Goal: Task Accomplishment & Management: Use online tool/utility

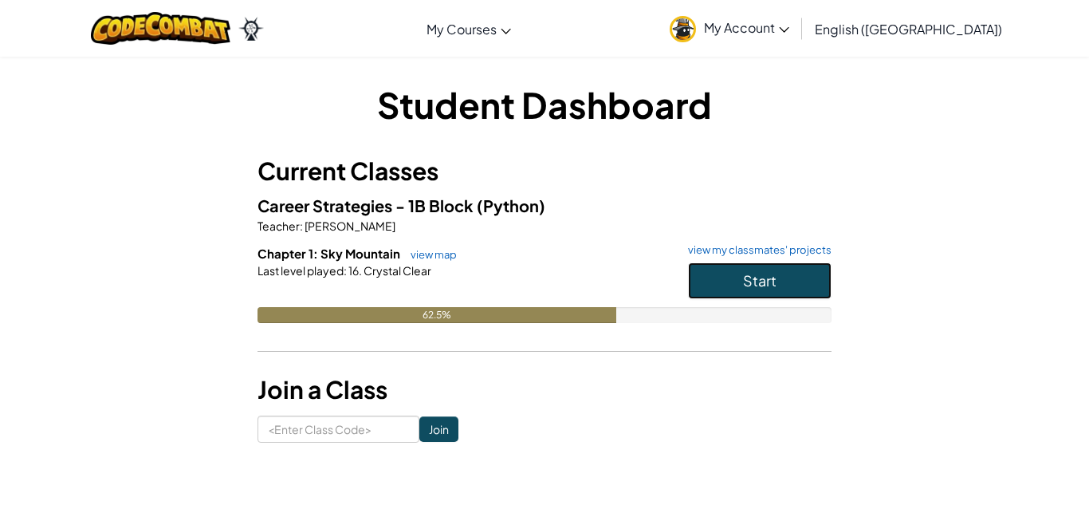
click at [746, 277] on span "Start" at bounding box center [759, 280] width 33 height 18
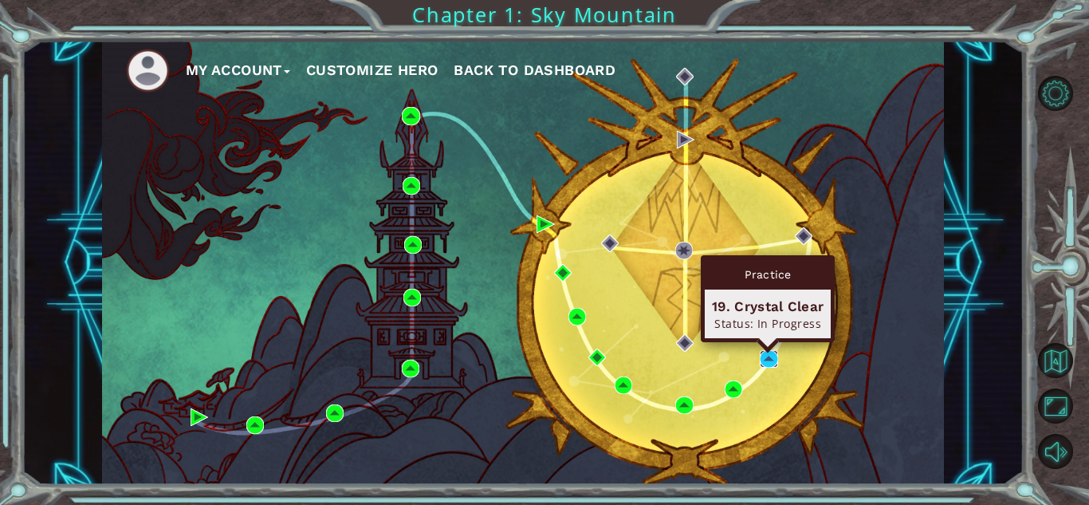
click at [767, 363] on img at bounding box center [769, 359] width 18 height 18
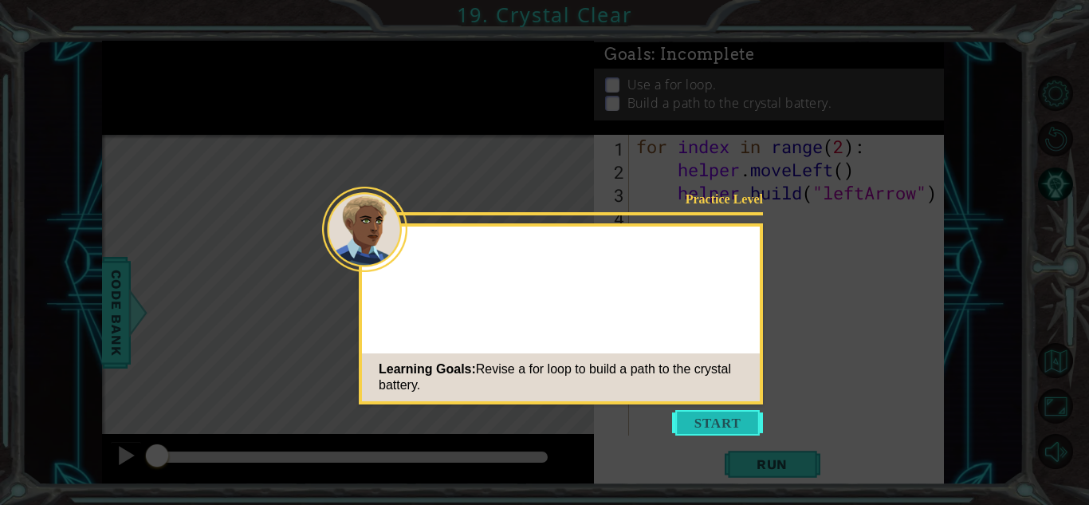
click at [673, 422] on button "Start" at bounding box center [717, 423] width 91 height 26
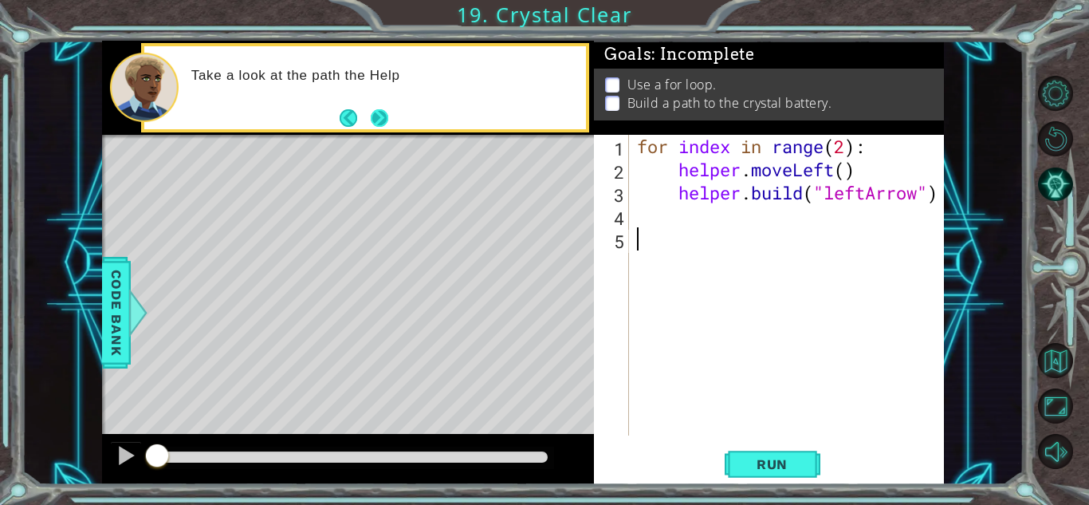
click at [377, 110] on button "Next" at bounding box center [380, 118] width 18 height 18
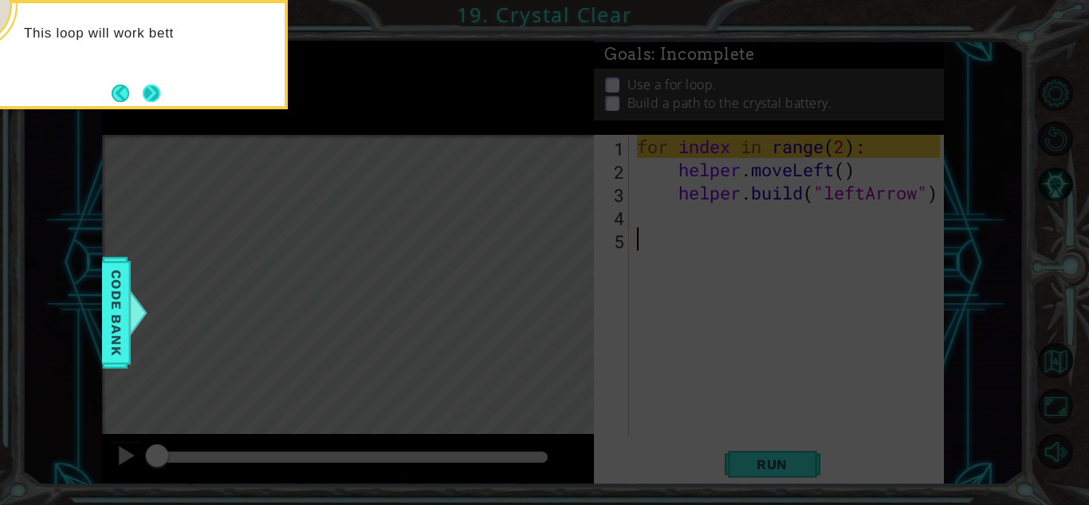
click at [147, 97] on button "Next" at bounding box center [152, 93] width 18 height 18
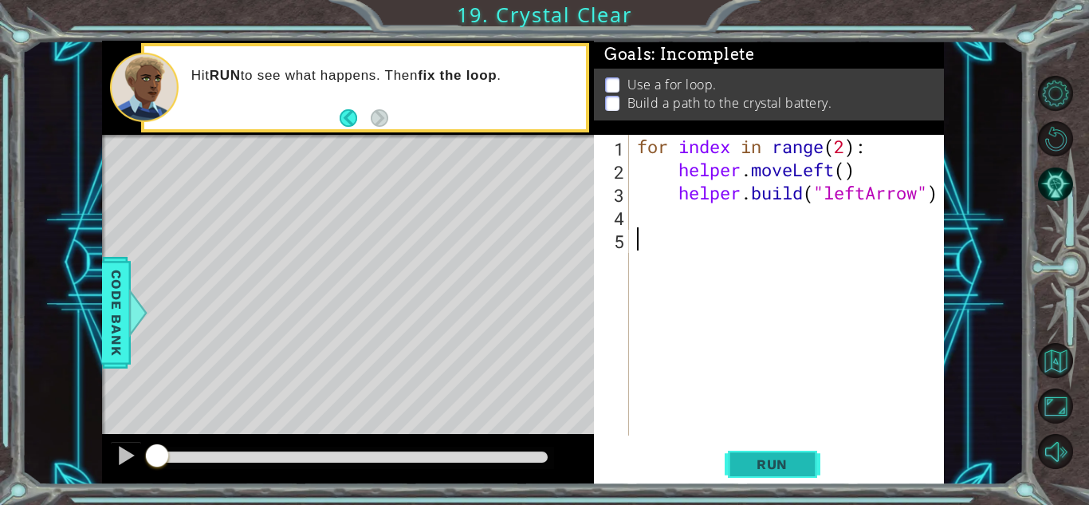
click at [790, 451] on button "Run" at bounding box center [773, 463] width 96 height 35
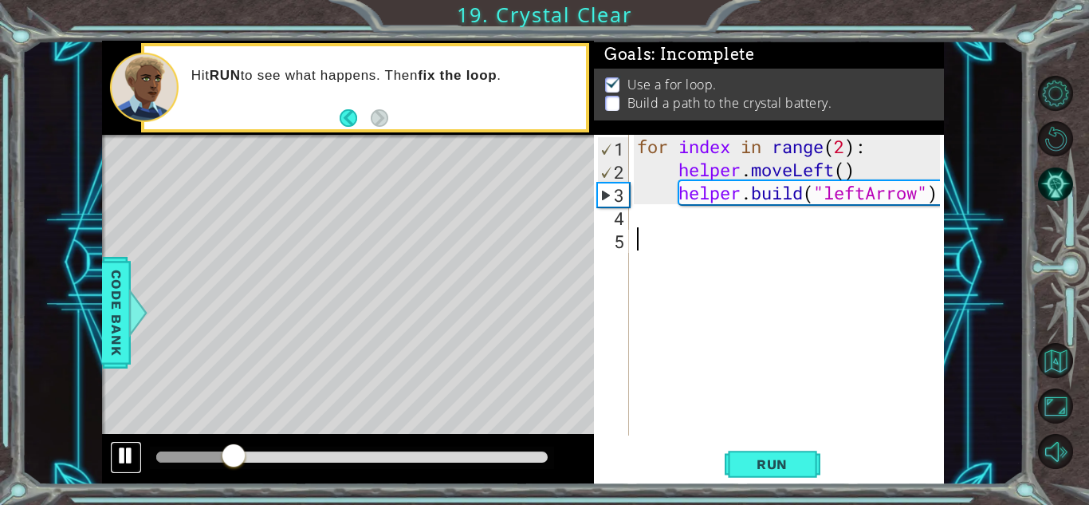
click at [111, 465] on button at bounding box center [126, 457] width 32 height 33
click at [153, 456] on div at bounding box center [352, 457] width 404 height 22
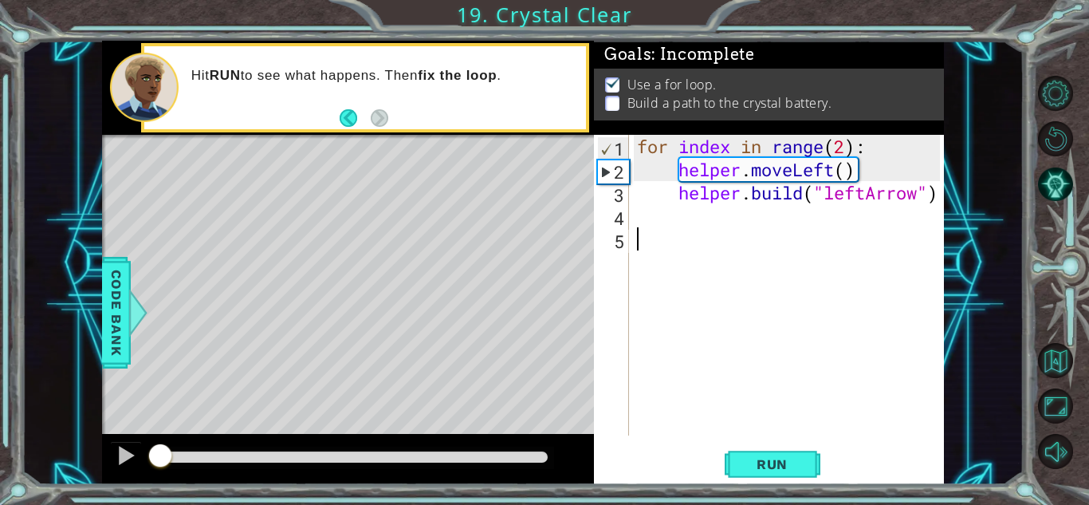
click at [160, 457] on div at bounding box center [158, 456] width 4 height 11
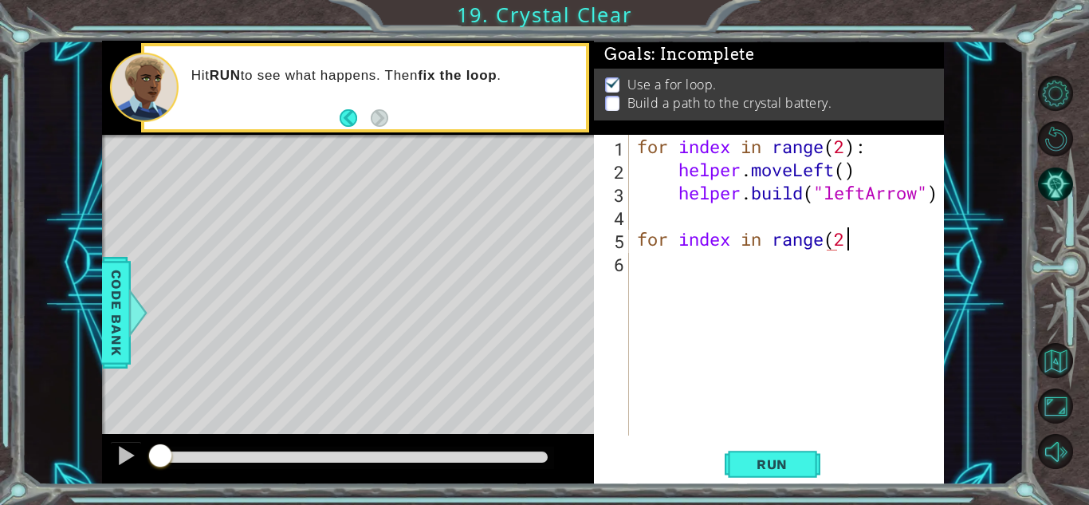
scroll to position [0, 9]
type textarea "for index in range(2):"
click at [636, 268] on div "for index in range ( 2 ) : helper . moveLeft ( ) helper . build ( "leftArrow" )…" at bounding box center [791, 308] width 314 height 347
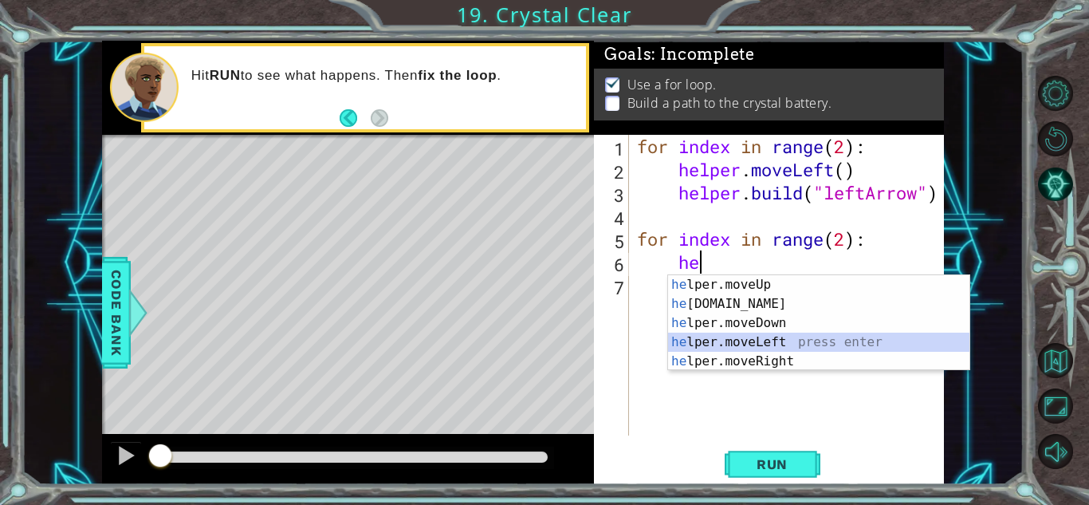
click at [740, 343] on div "he lper.moveUp press enter he [DOMAIN_NAME] press enter he lper.moveDown press …" at bounding box center [818, 342] width 301 height 134
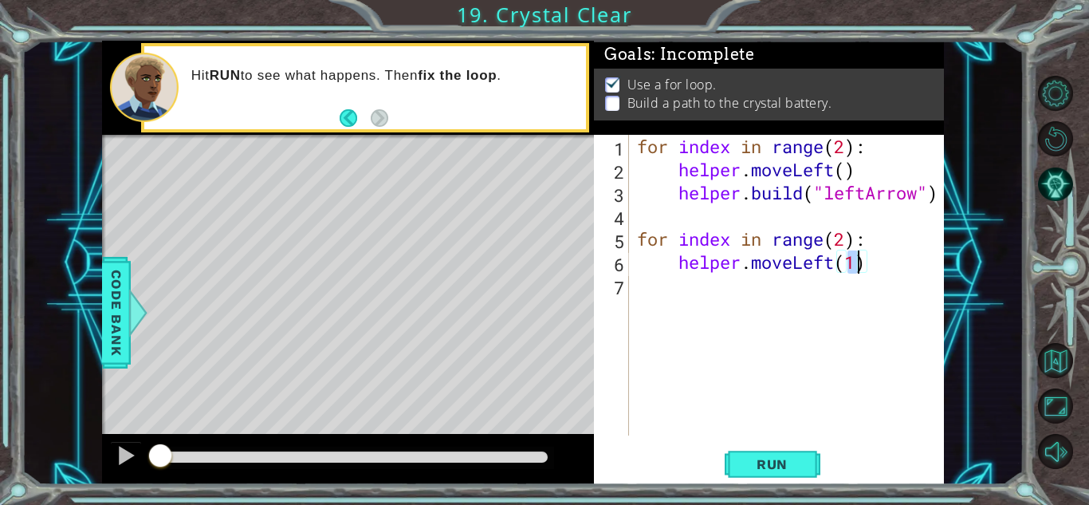
type textarea "helper.moveLeft()"
click at [693, 286] on div "for index in range ( 2 ) : helper . moveLeft ( ) helper . build ( "leftArrow" )…" at bounding box center [791, 308] width 314 height 347
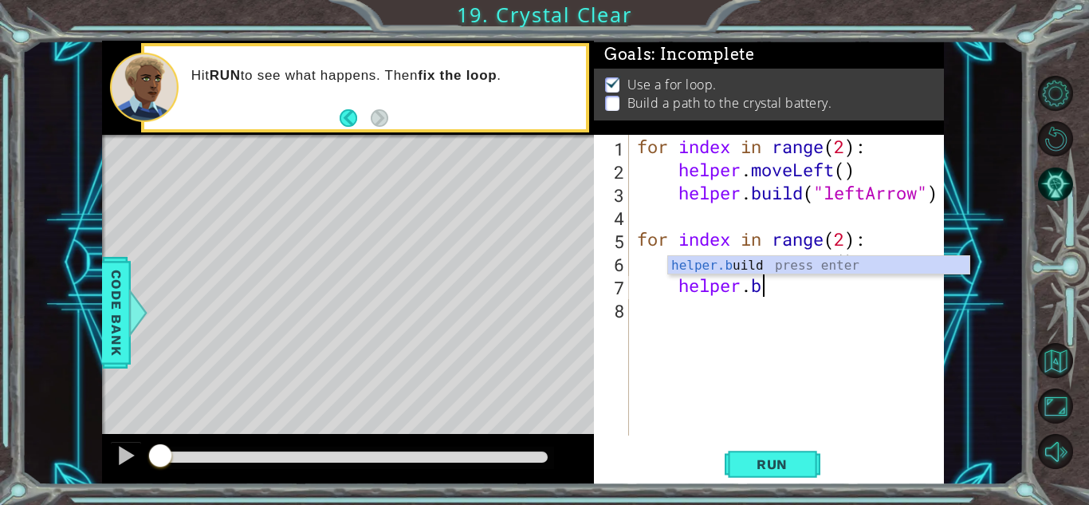
scroll to position [0, 5]
click at [762, 265] on div "helper.bu ild press enter" at bounding box center [818, 284] width 301 height 57
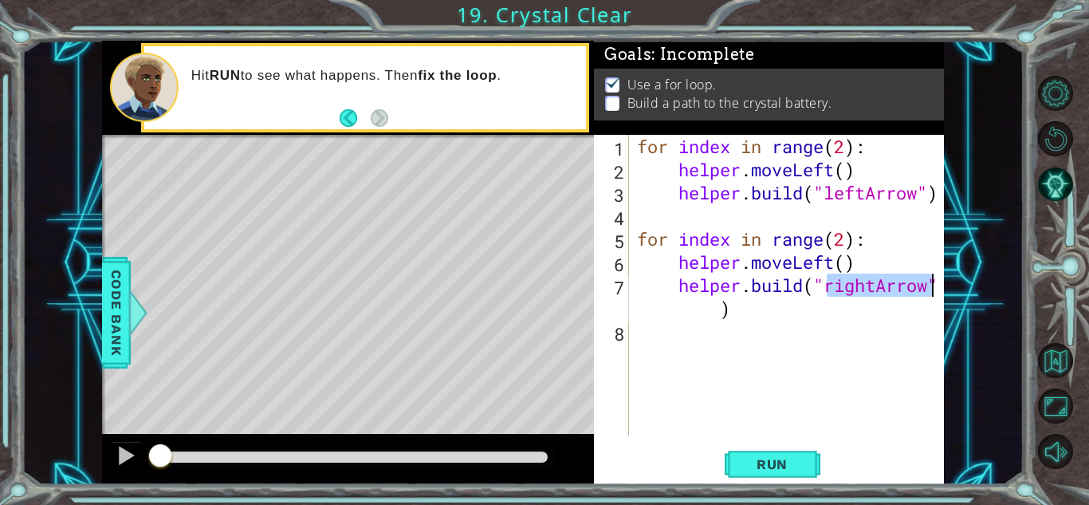
click at [876, 291] on div "for index in range ( 2 ) : helper . moveLeft ( ) helper . build ( "leftArrow" )…" at bounding box center [787, 285] width 306 height 300
type textarea "[DOMAIN_NAME]("leftArrow")"
click at [725, 306] on div "for index in range ( 2 ) : helper . moveLeft ( ) helper . build ( "leftArrow" )…" at bounding box center [791, 308] width 314 height 347
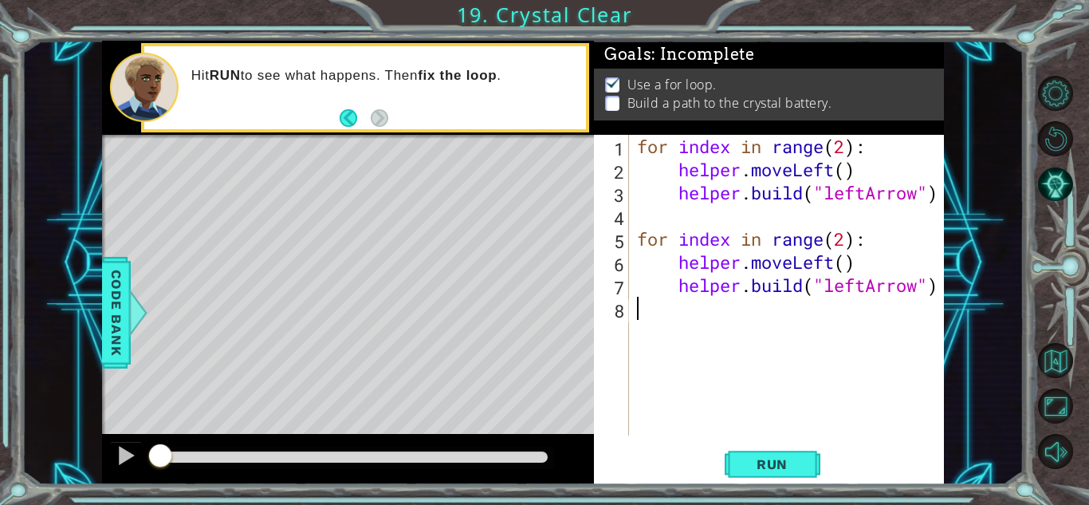
click at [638, 353] on div "for index in range ( 2 ) : helper . moveLeft ( ) helper . build ( "leftArrow" )…" at bounding box center [791, 308] width 314 height 347
click at [636, 340] on div "for index in range ( 2 ) : helper . moveLeft ( ) helper . build ( "leftArrow" )…" at bounding box center [791, 308] width 314 height 347
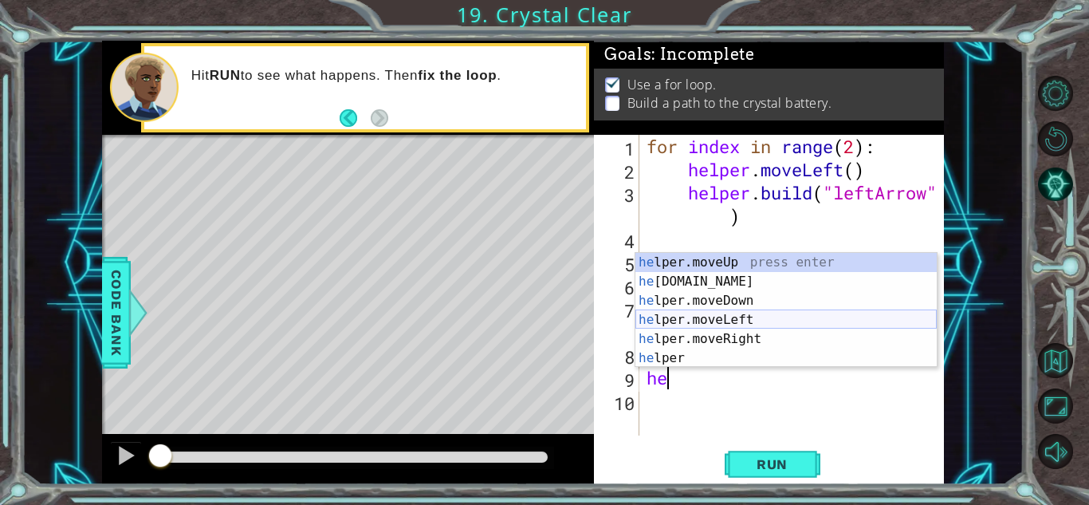
click at [712, 320] on div "he lper.moveUp press enter he [DOMAIN_NAME] press enter he lper.moveDown press …" at bounding box center [785, 329] width 301 height 153
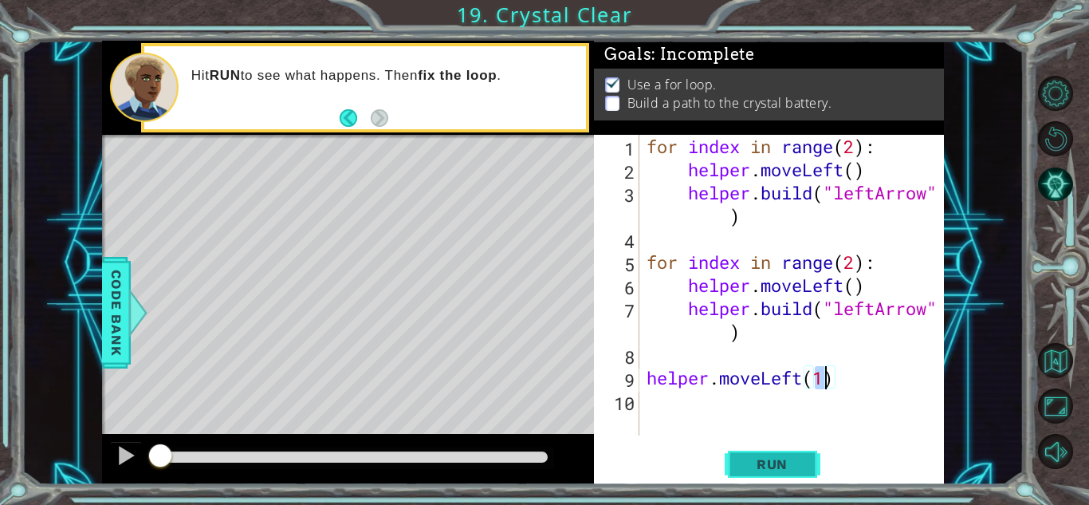
type textarea "helper.moveLeft(1)"
click at [777, 457] on span "Run" at bounding box center [771, 464] width 63 height 16
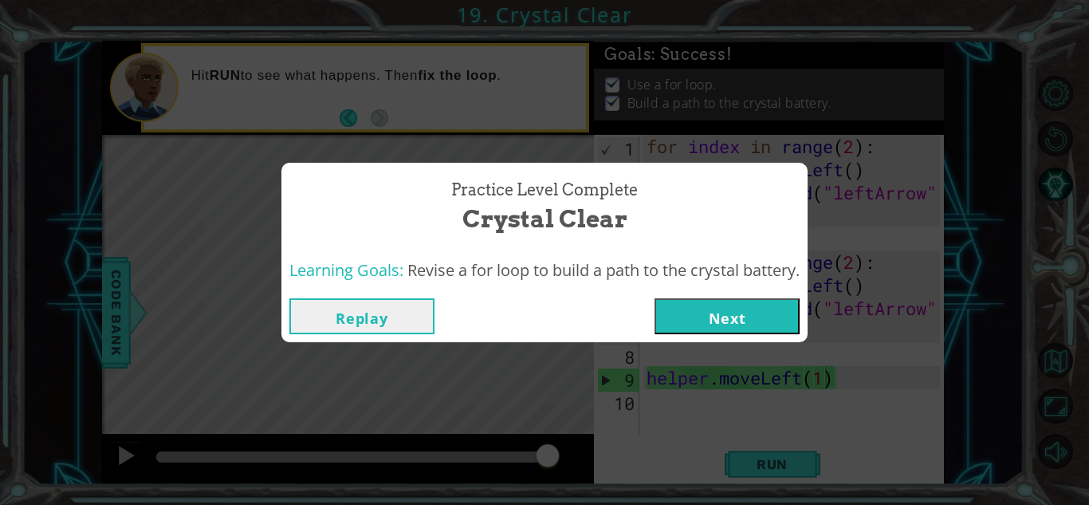
click at [720, 318] on button "Next" at bounding box center [726, 316] width 145 height 36
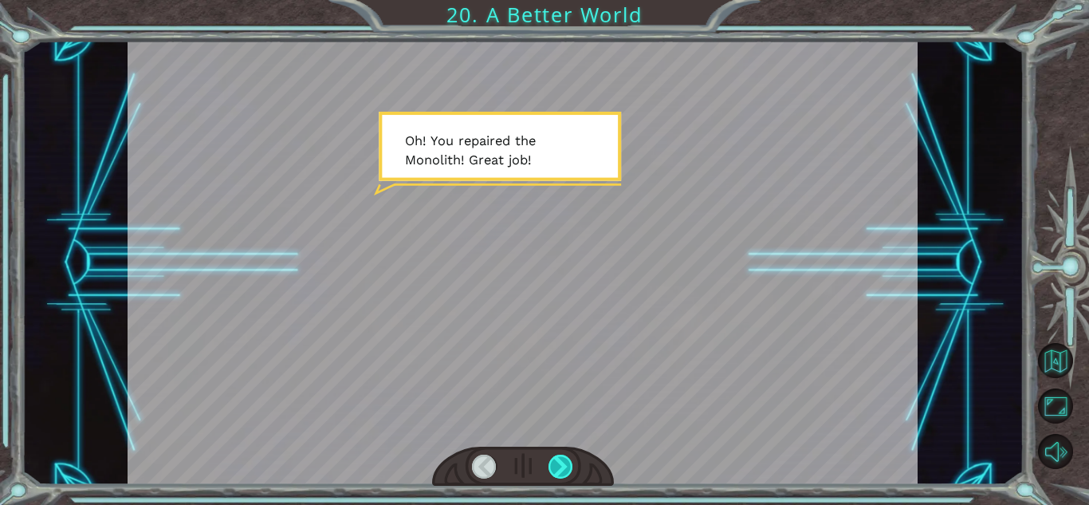
click at [563, 467] on div at bounding box center [560, 466] width 25 height 24
click at [563, 465] on div at bounding box center [560, 466] width 25 height 24
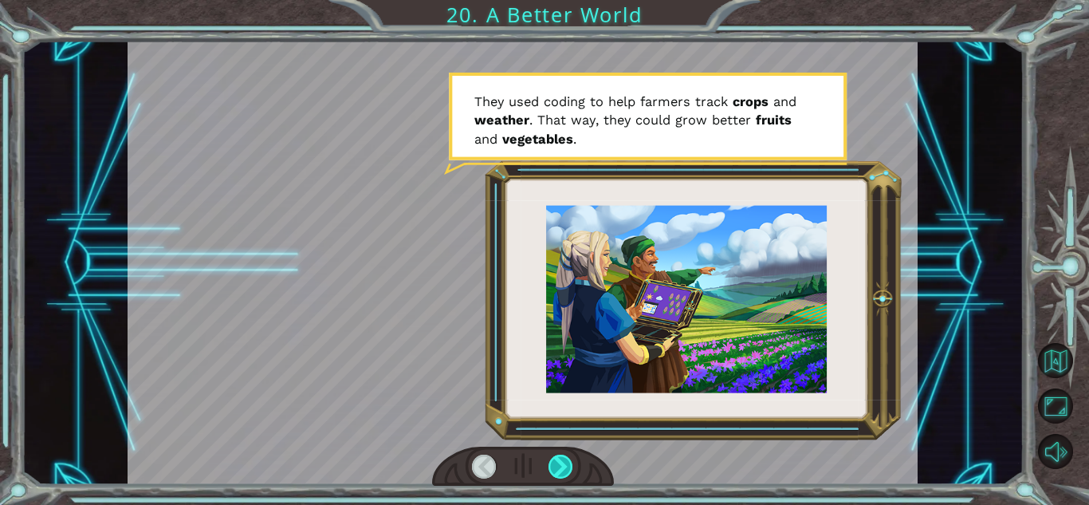
click at [563, 465] on div at bounding box center [560, 466] width 25 height 24
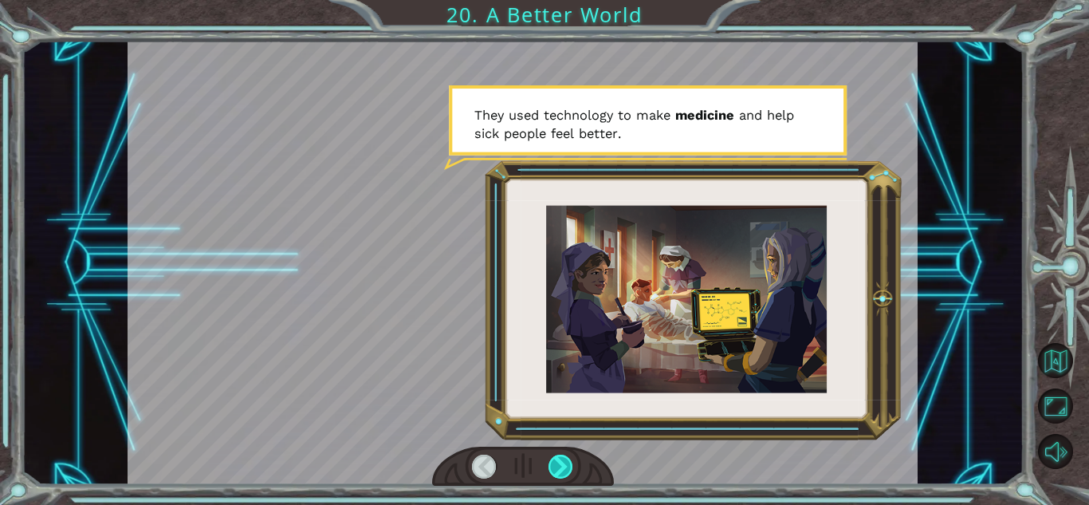
click at [563, 465] on div at bounding box center [560, 466] width 25 height 24
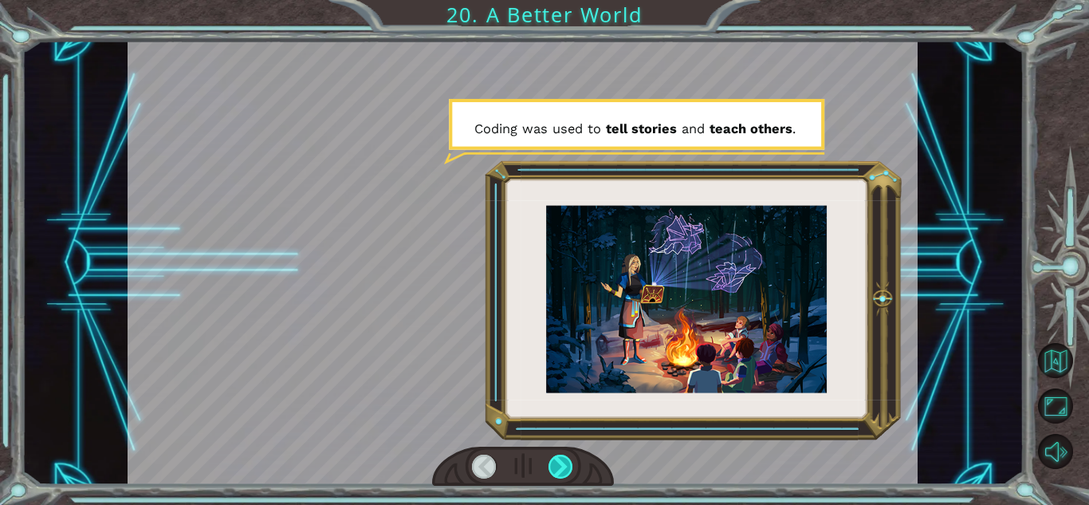
click at [563, 465] on div at bounding box center [560, 466] width 25 height 24
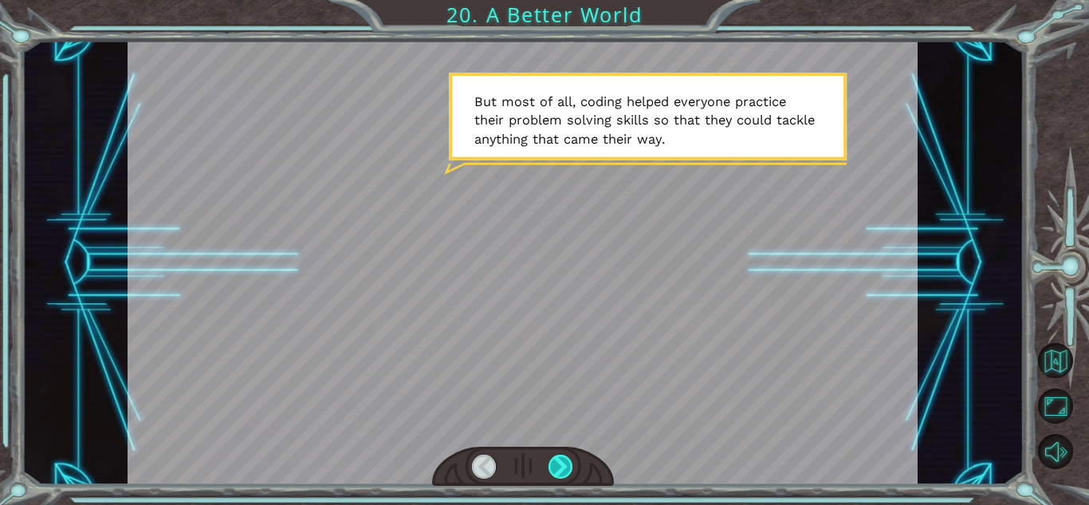
click at [563, 465] on div at bounding box center [560, 466] width 25 height 24
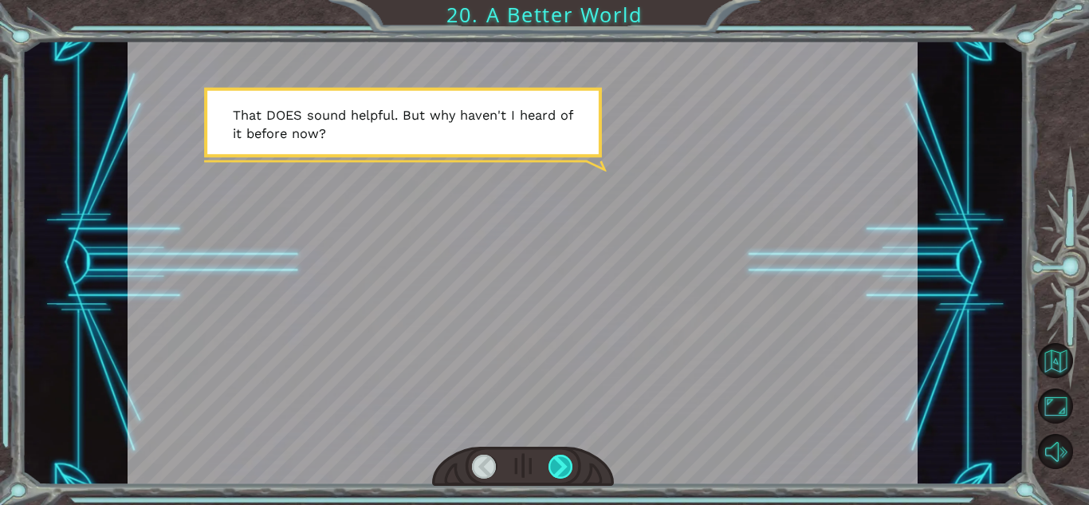
click at [563, 465] on div at bounding box center [560, 466] width 25 height 24
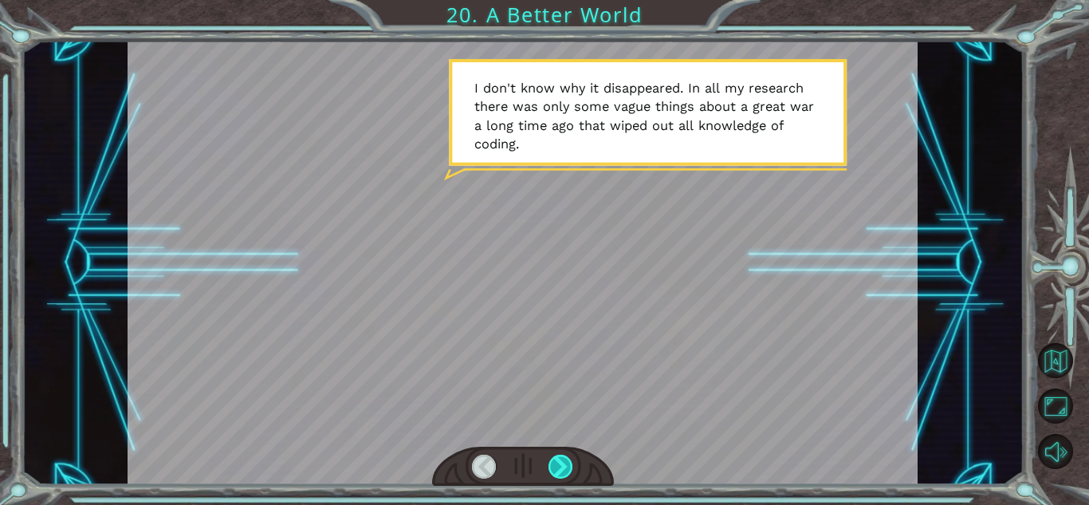
click at [563, 465] on div at bounding box center [560, 466] width 25 height 24
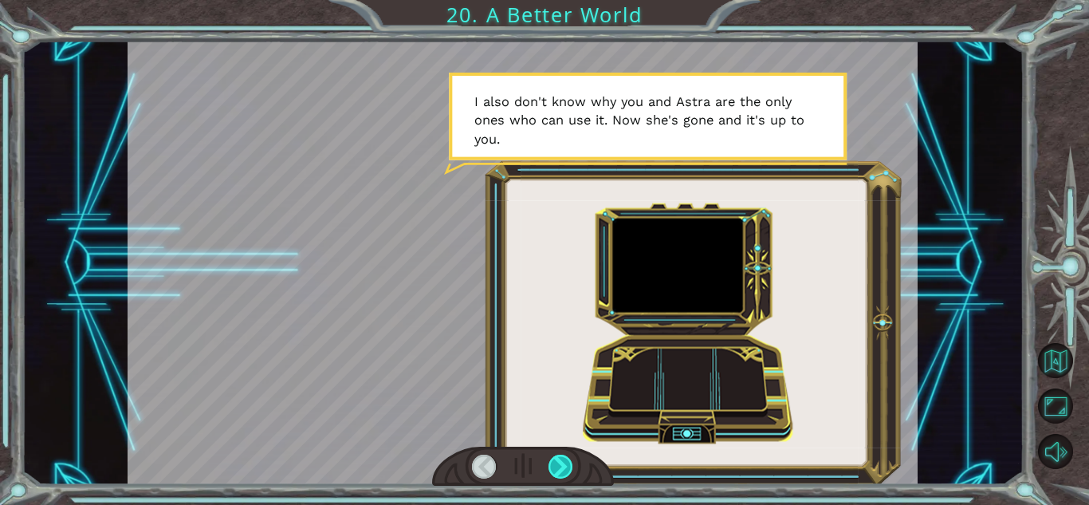
click at [563, 465] on div at bounding box center [560, 466] width 25 height 24
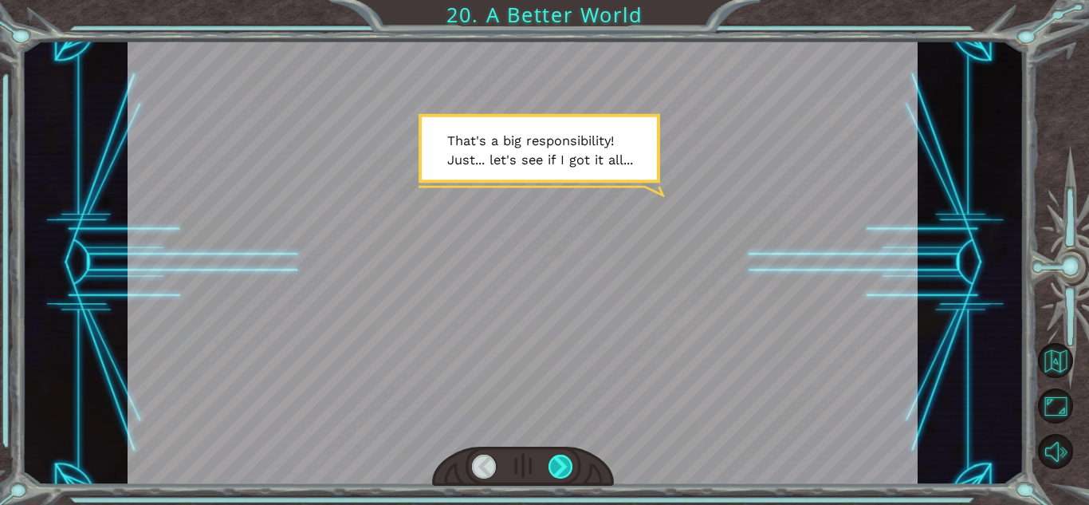
click at [563, 465] on div at bounding box center [560, 466] width 25 height 24
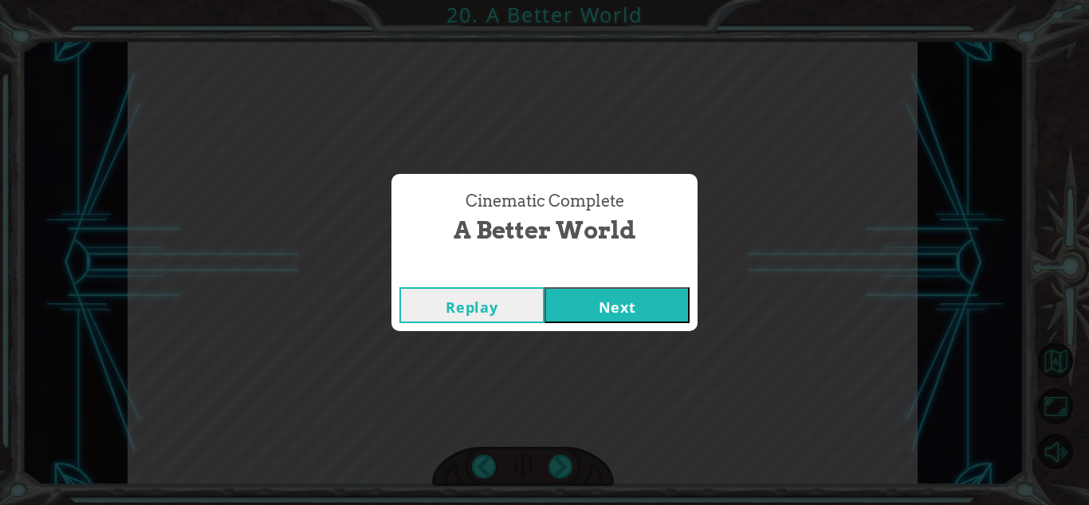
click at [585, 308] on button "Next" at bounding box center [616, 305] width 145 height 36
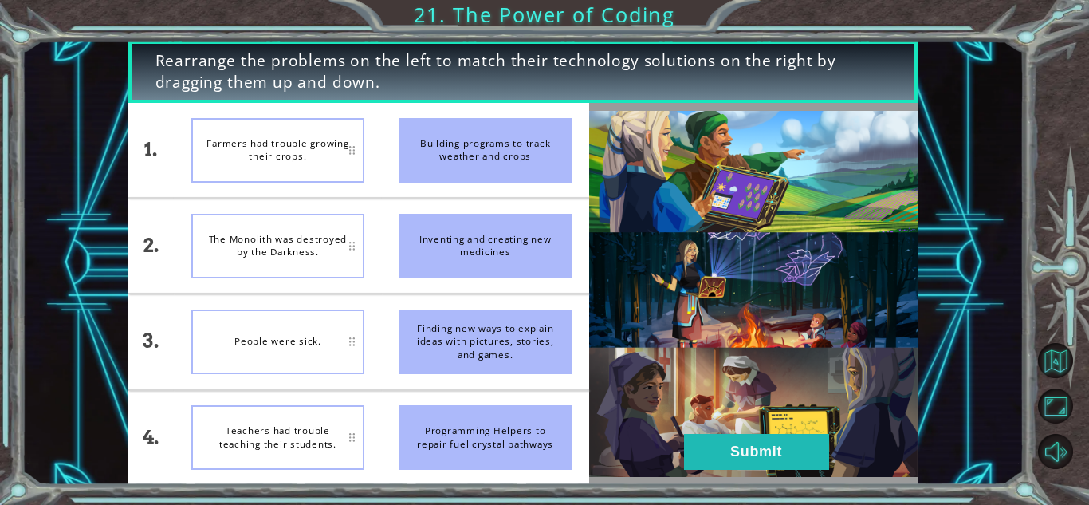
drag, startPoint x: 467, startPoint y: 145, endPoint x: 353, endPoint y: 137, distance: 114.3
click at [353, 137] on div "1. 2. 3. 4. Farmers had trouble growing their crops. The Monolith was destroyed…" at bounding box center [358, 294] width 461 height 382
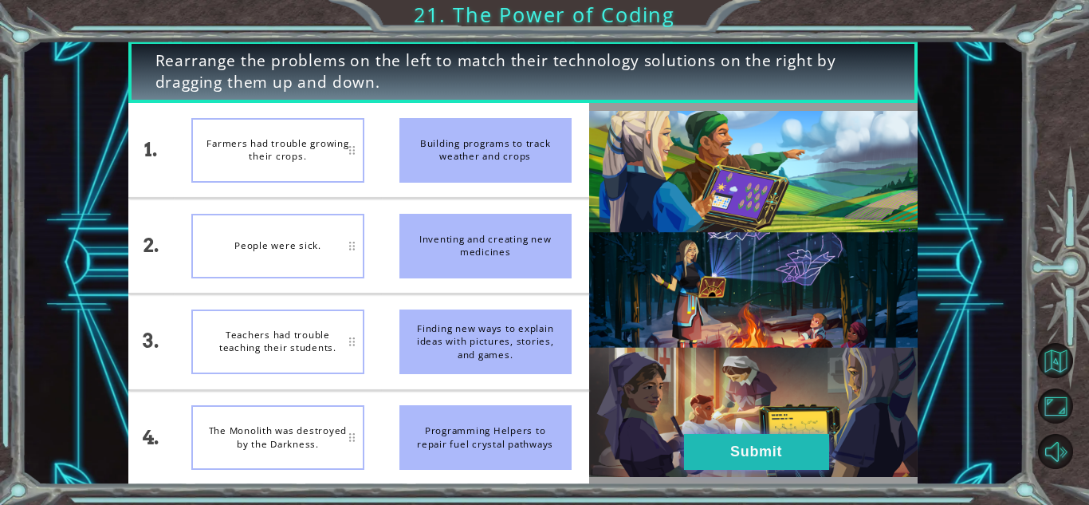
click at [767, 455] on button "Submit" at bounding box center [756, 452] width 145 height 36
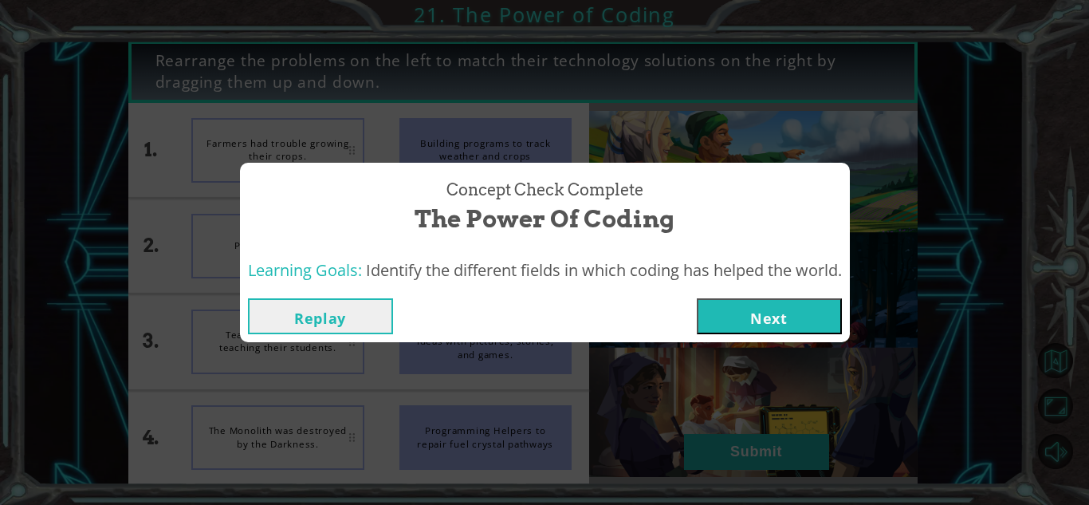
click at [772, 314] on button "Next" at bounding box center [769, 316] width 145 height 36
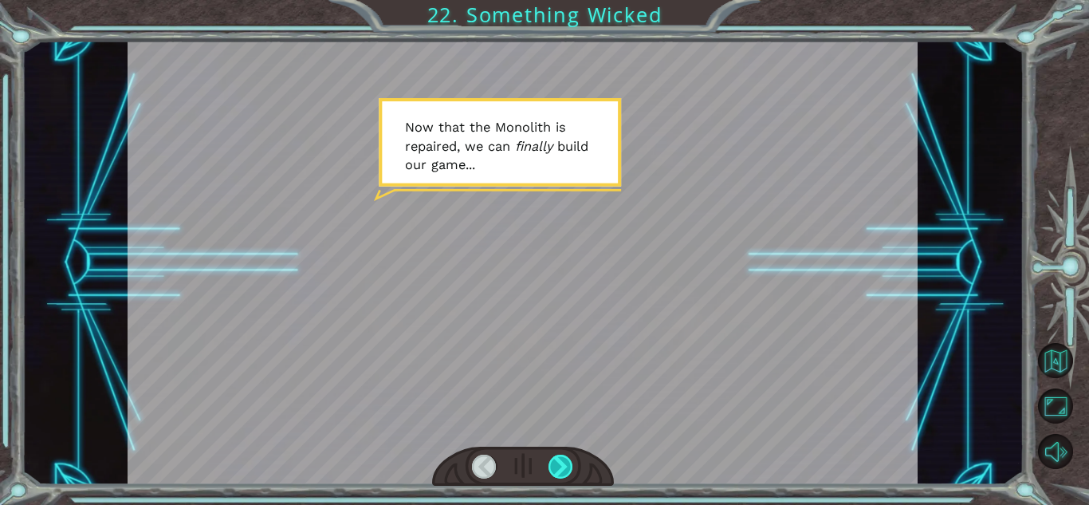
click at [560, 461] on div at bounding box center [560, 466] width 25 height 24
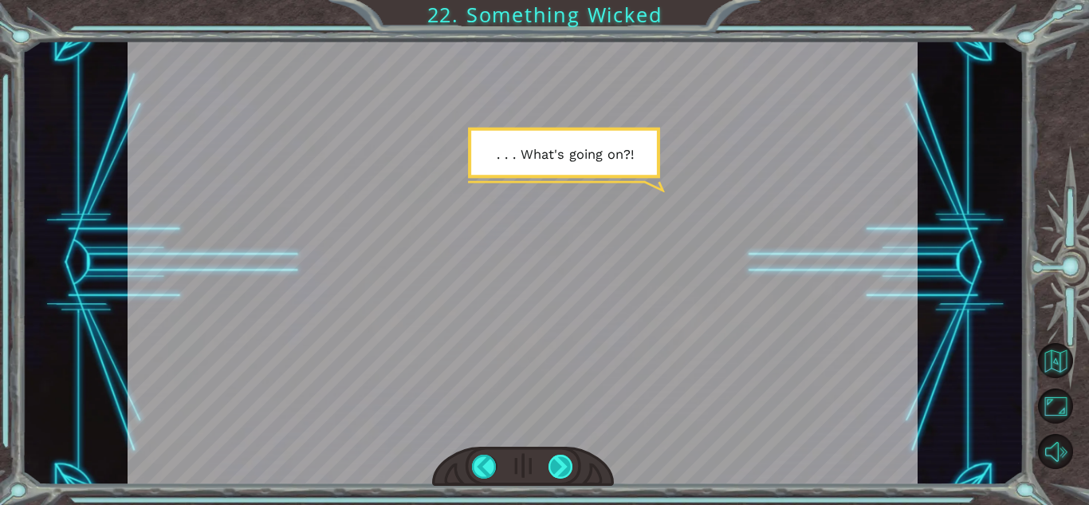
click at [558, 465] on div at bounding box center [560, 466] width 25 height 24
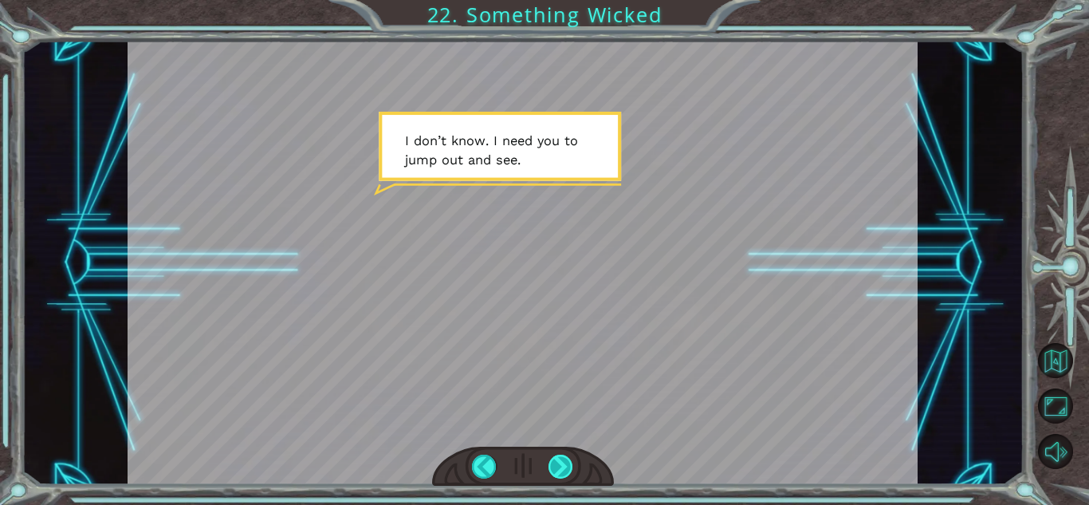
click at [558, 465] on div at bounding box center [560, 466] width 25 height 24
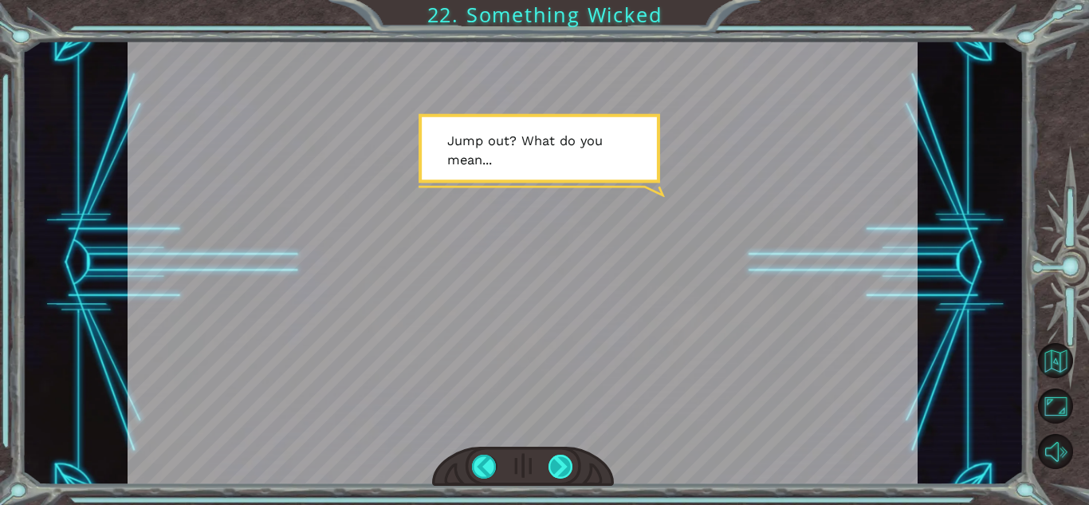
click at [558, 465] on div at bounding box center [560, 466] width 25 height 24
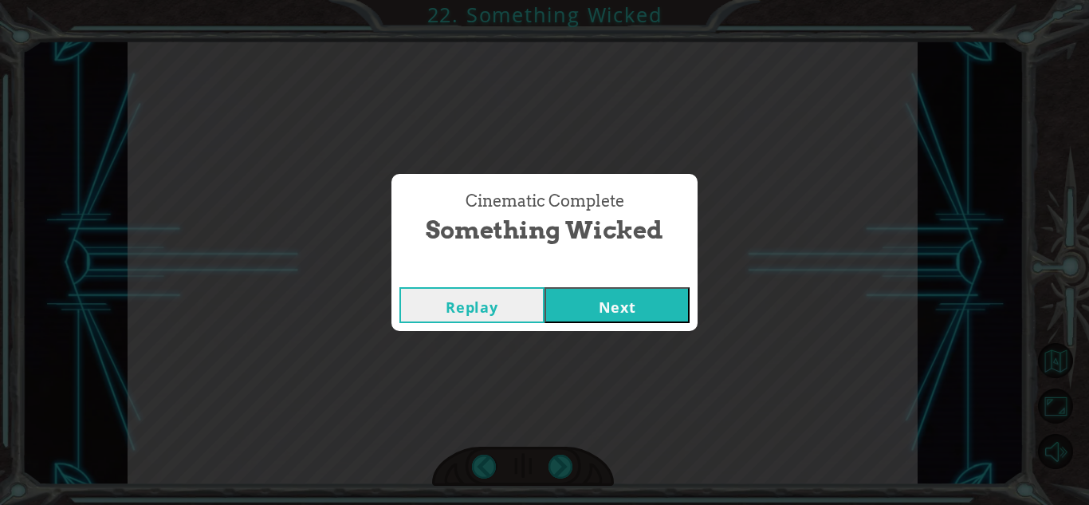
click at [619, 300] on button "Next" at bounding box center [616, 305] width 145 height 36
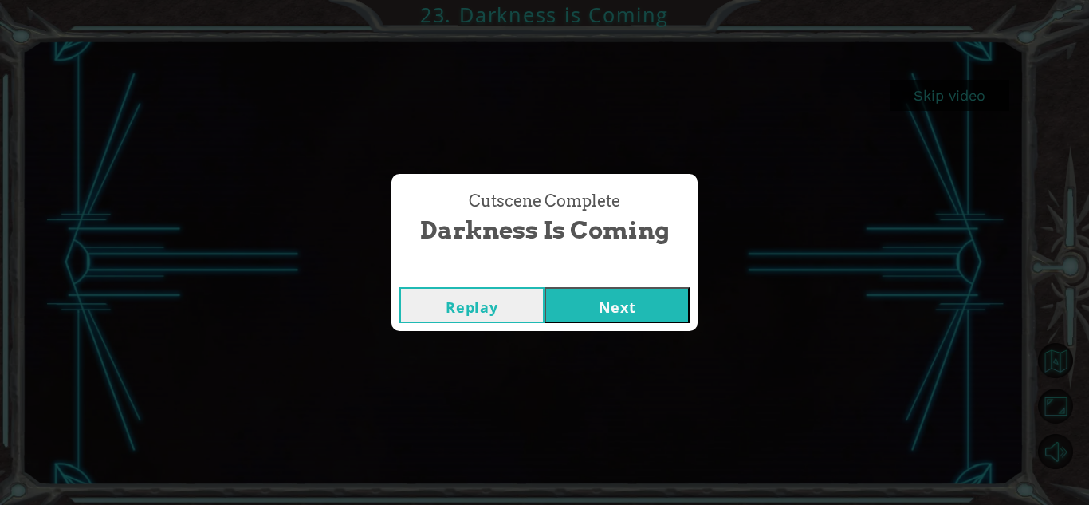
click at [599, 312] on button "Next" at bounding box center [616, 305] width 145 height 36
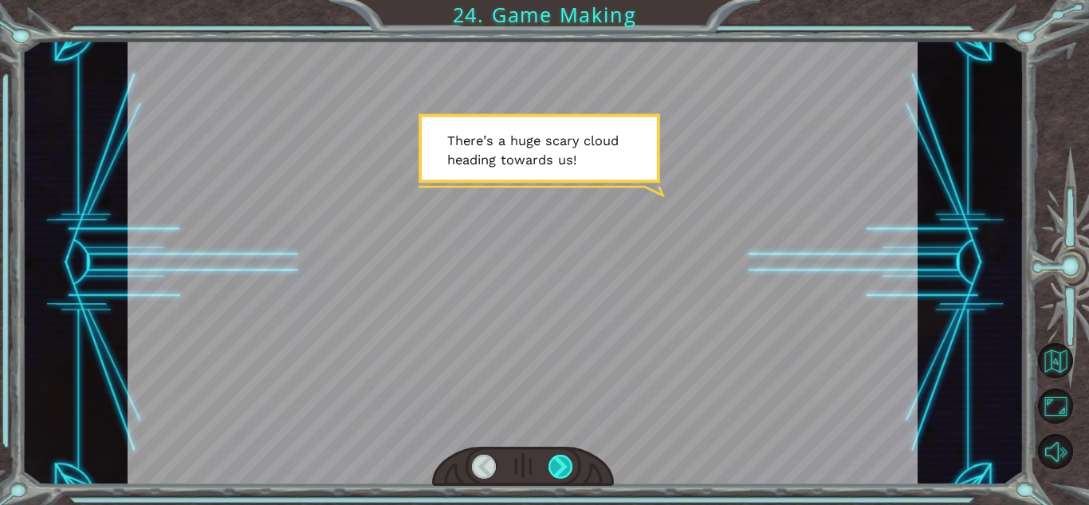
click at [558, 469] on div at bounding box center [560, 466] width 25 height 24
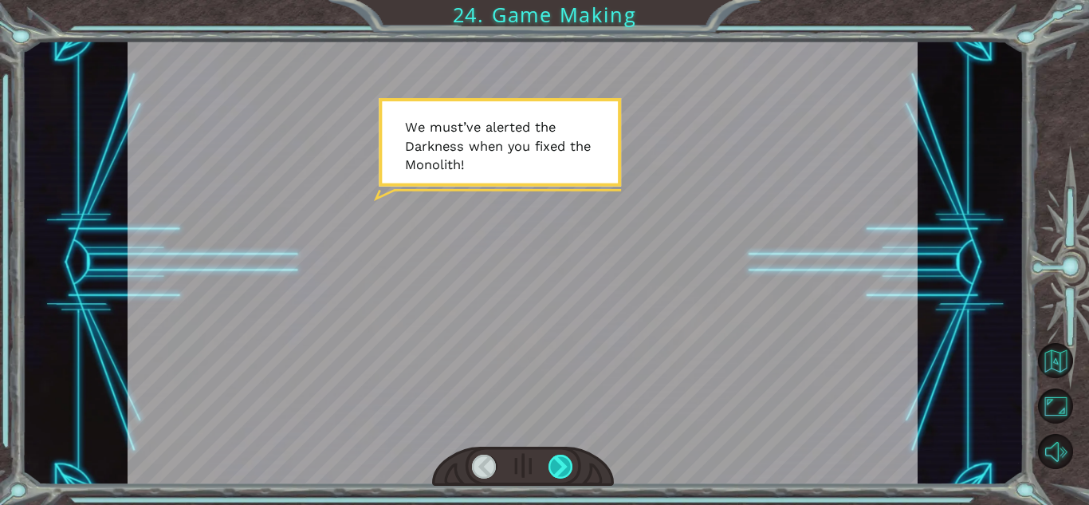
click at [558, 469] on div at bounding box center [560, 466] width 25 height 24
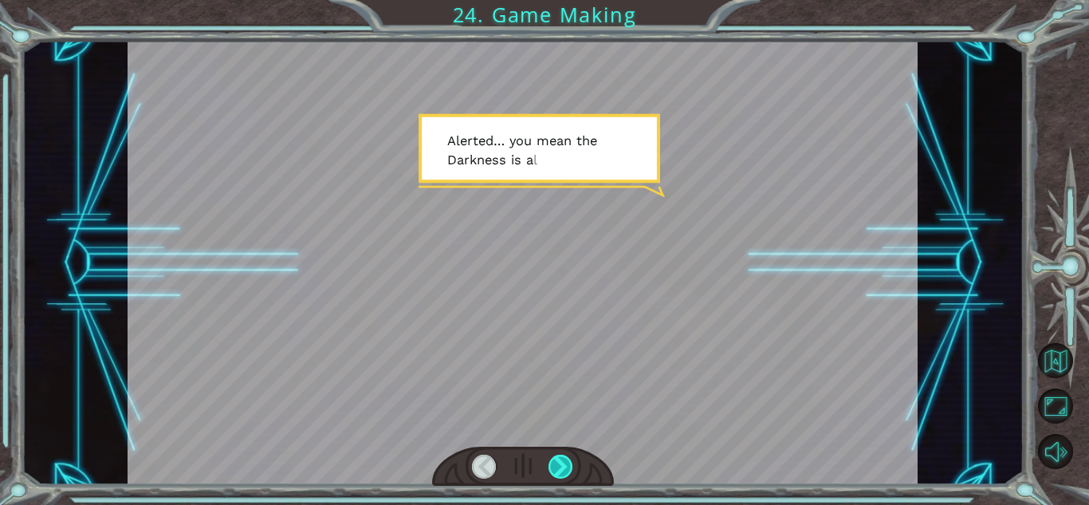
click at [558, 466] on div at bounding box center [560, 466] width 25 height 24
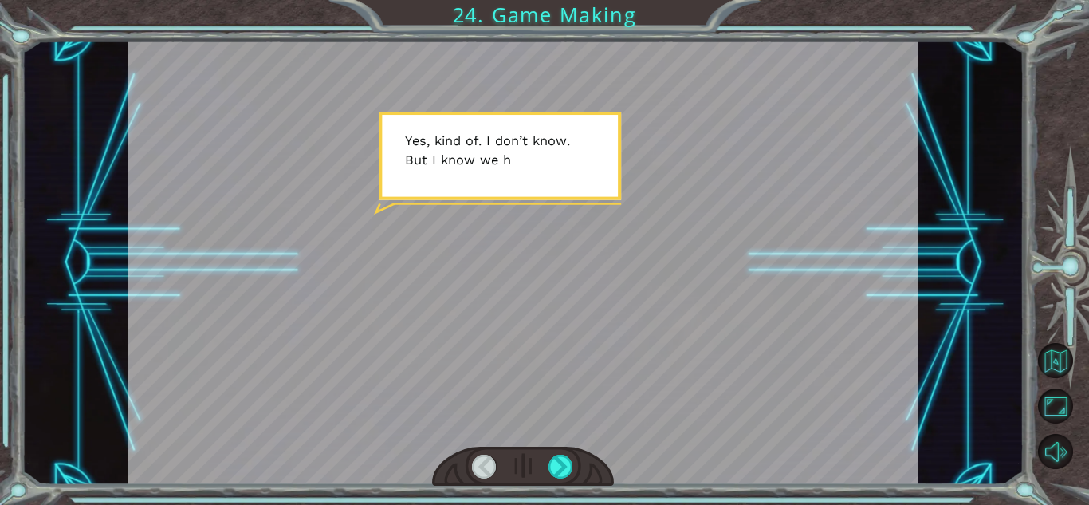
click at [481, 462] on div at bounding box center [484, 466] width 25 height 24
click at [564, 463] on div at bounding box center [560, 466] width 25 height 24
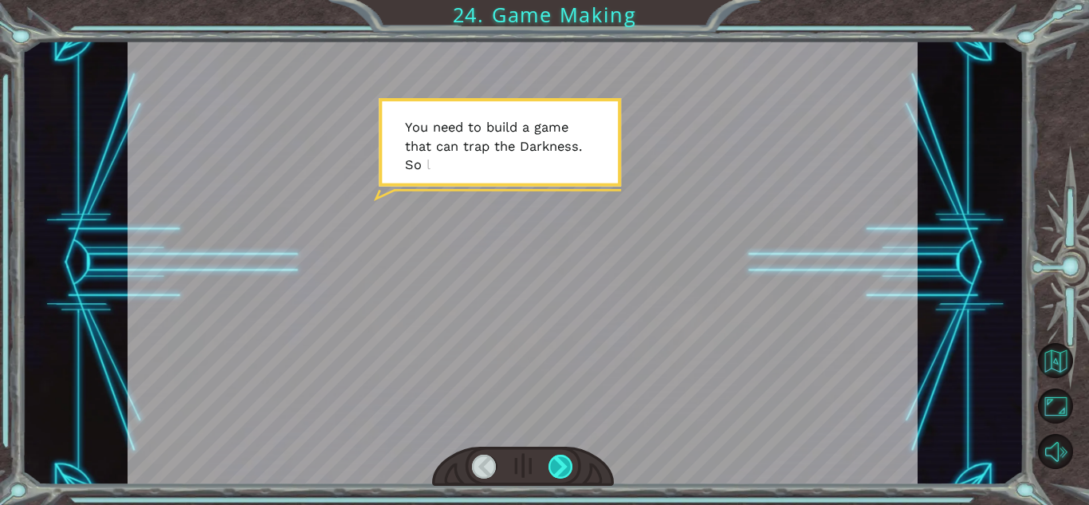
click at [564, 463] on div at bounding box center [560, 466] width 25 height 24
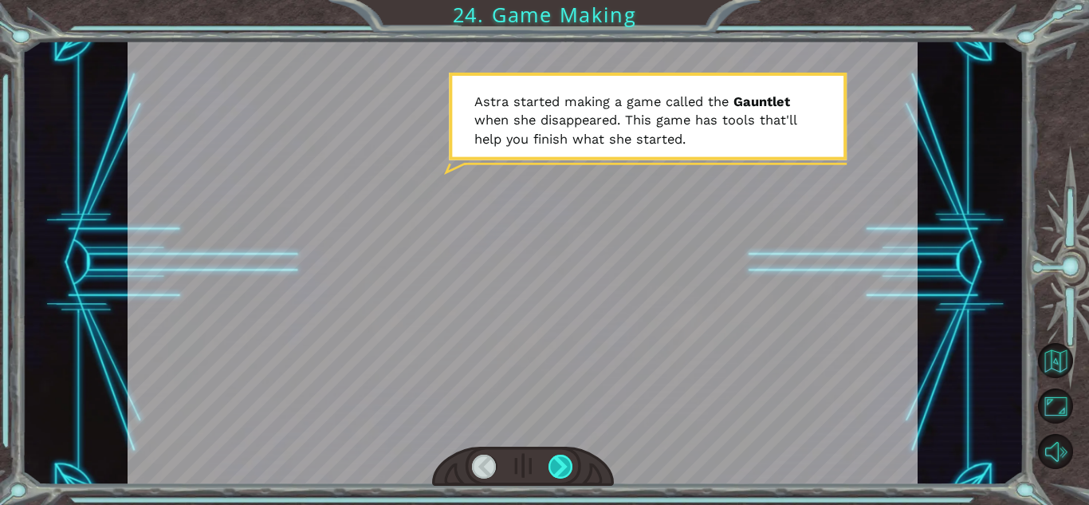
click at [558, 469] on div at bounding box center [560, 466] width 25 height 24
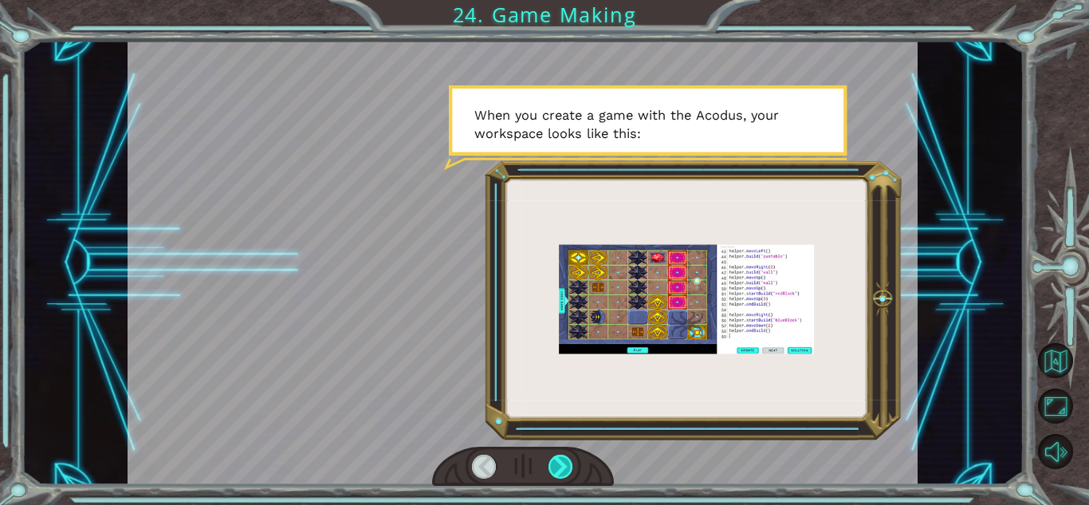
click at [556, 473] on div at bounding box center [560, 466] width 25 height 24
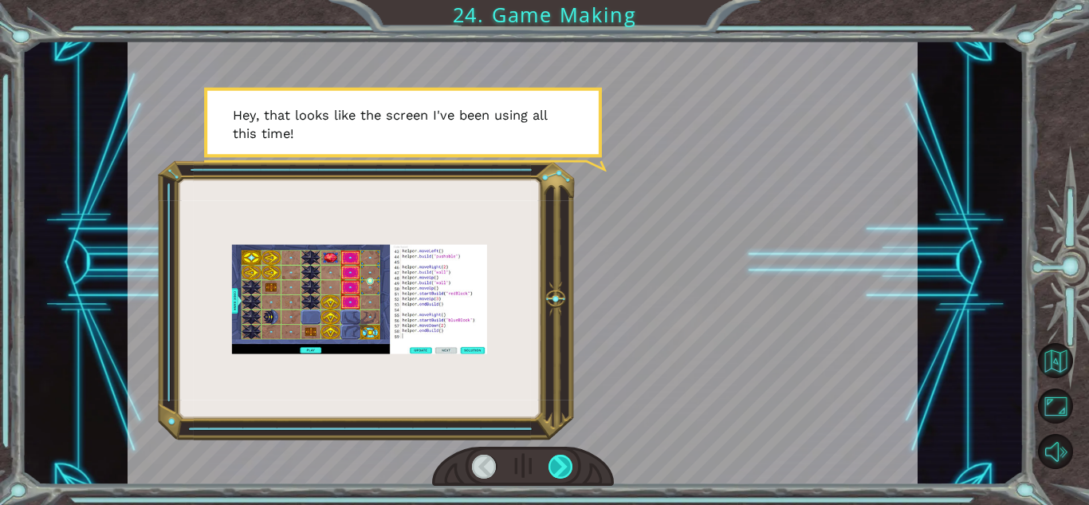
click at [555, 472] on div at bounding box center [560, 466] width 25 height 24
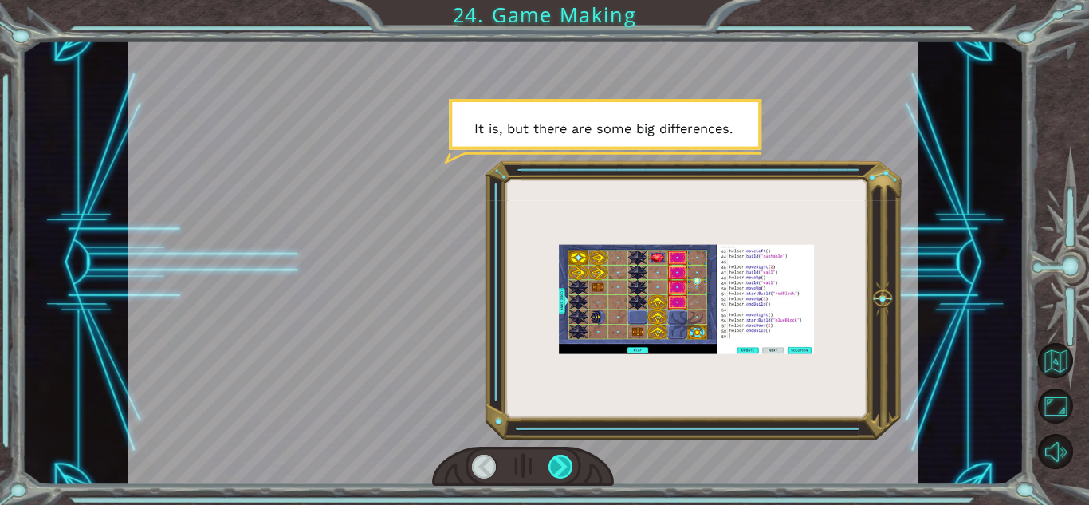
click at [555, 472] on div at bounding box center [560, 466] width 25 height 24
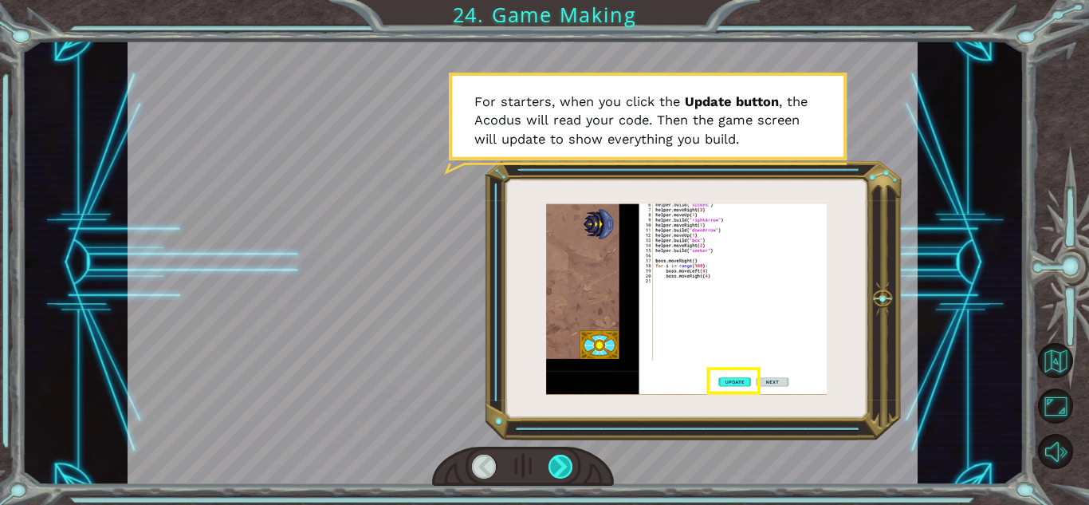
click at [554, 471] on div at bounding box center [560, 466] width 25 height 24
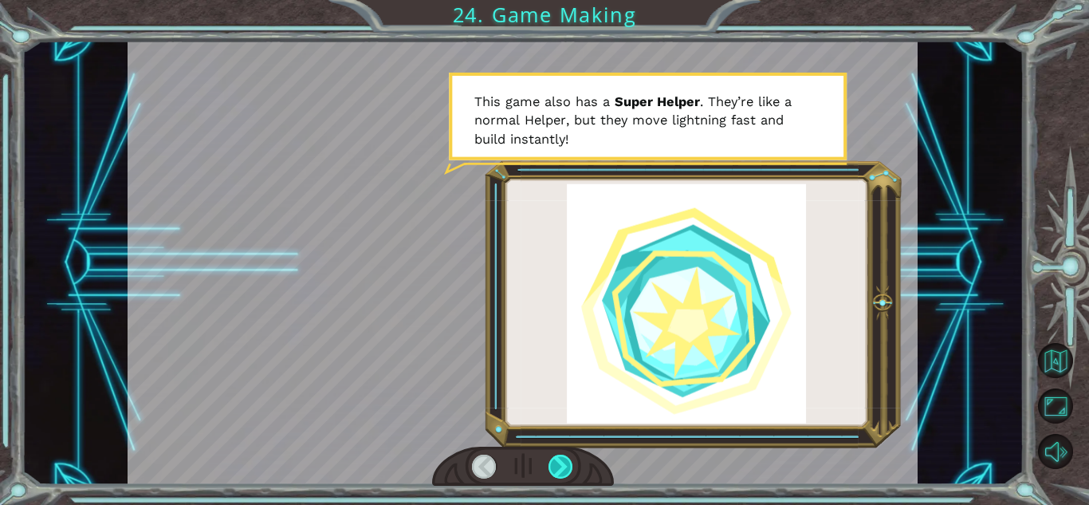
click at [554, 471] on div at bounding box center [560, 466] width 25 height 24
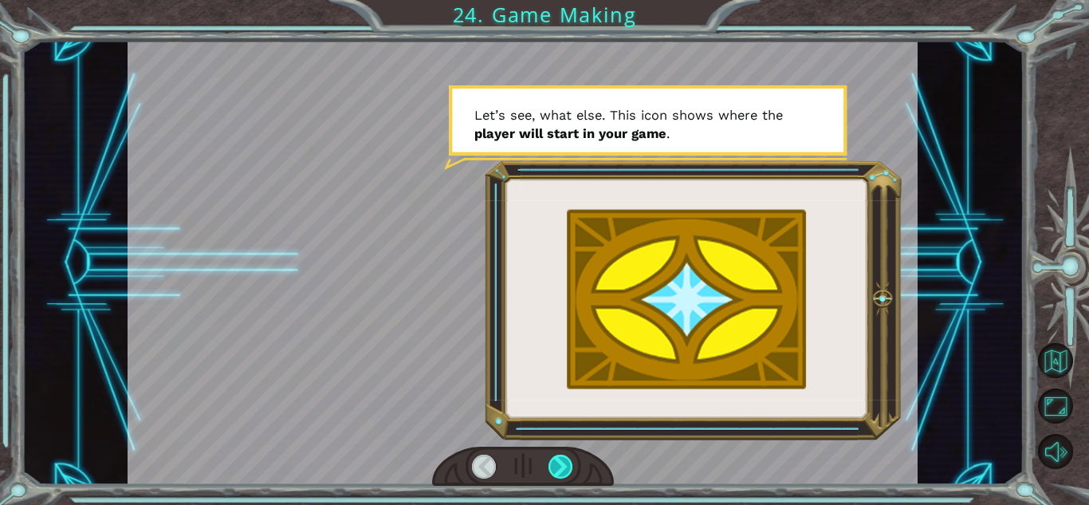
click at [554, 471] on div at bounding box center [560, 466] width 25 height 24
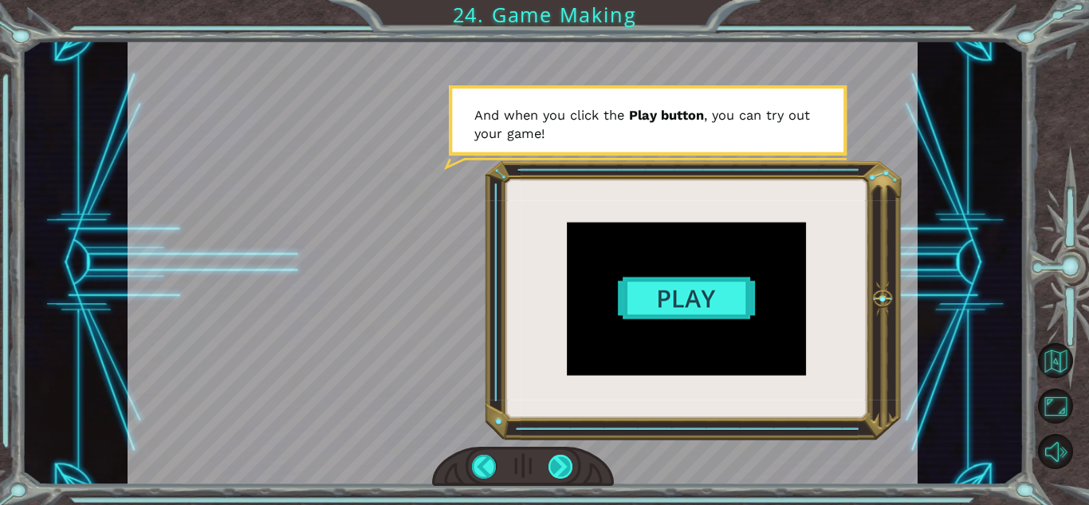
click at [553, 471] on div at bounding box center [560, 466] width 25 height 24
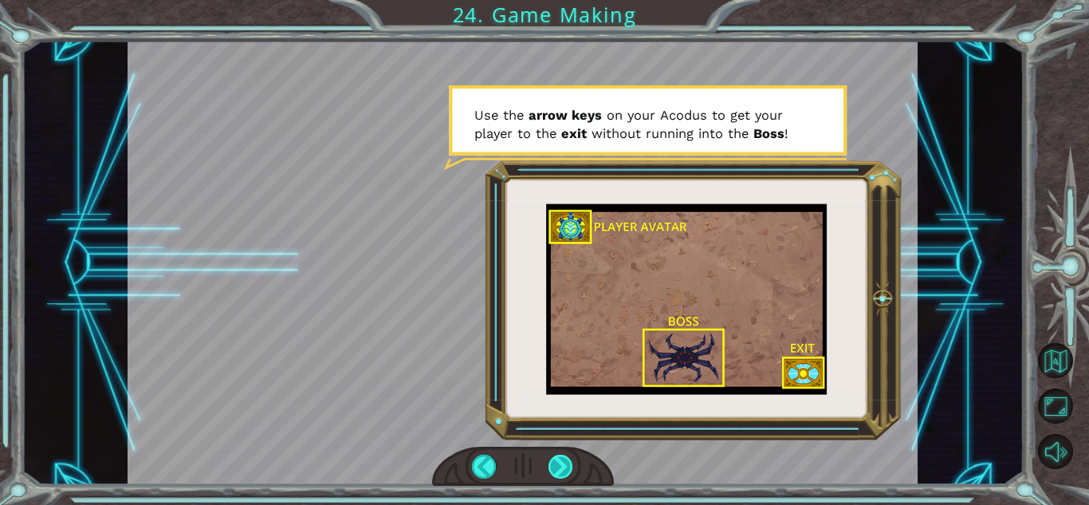
click at [553, 470] on div at bounding box center [560, 466] width 25 height 24
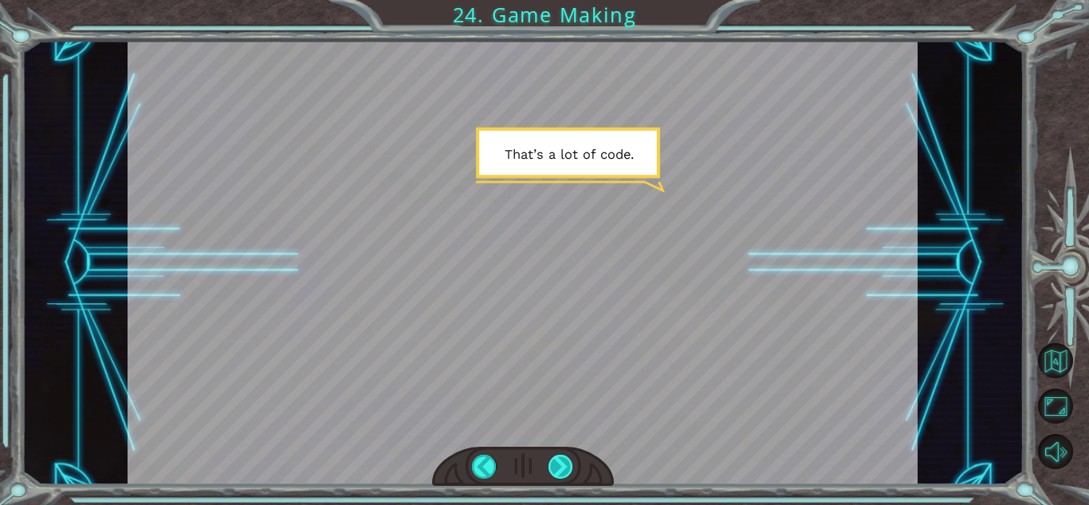
click at [553, 470] on div at bounding box center [560, 466] width 25 height 24
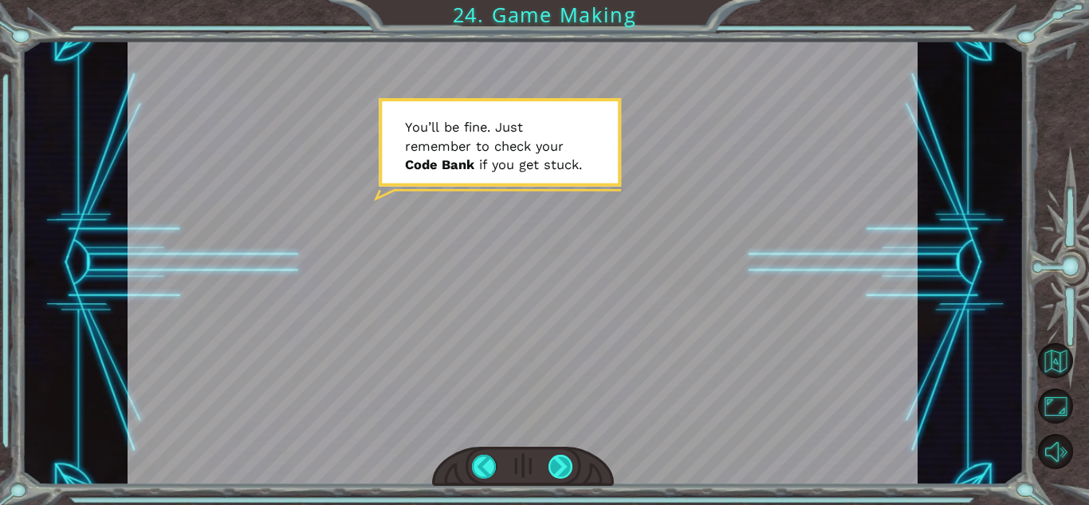
click at [553, 470] on div at bounding box center [560, 466] width 25 height 24
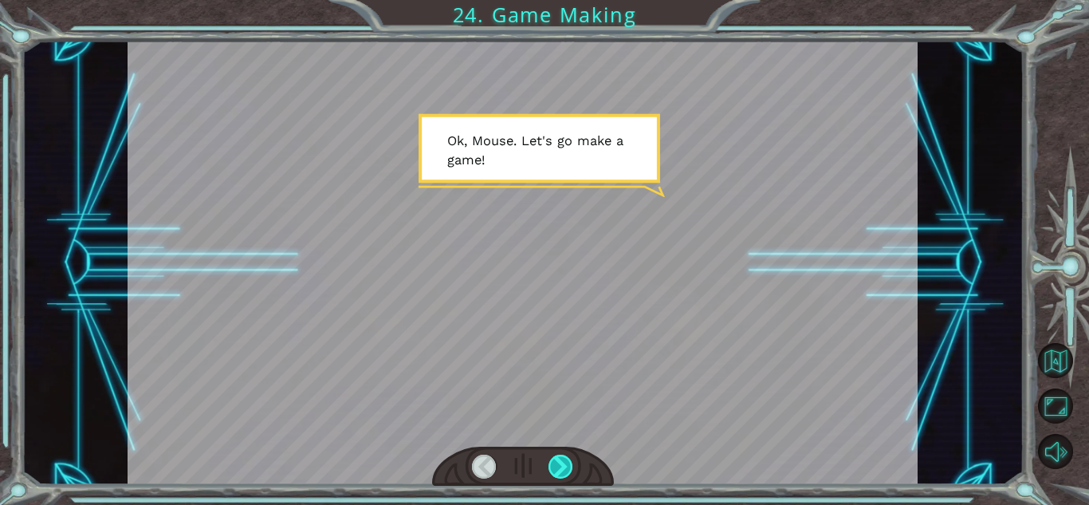
click at [553, 470] on div at bounding box center [560, 466] width 25 height 24
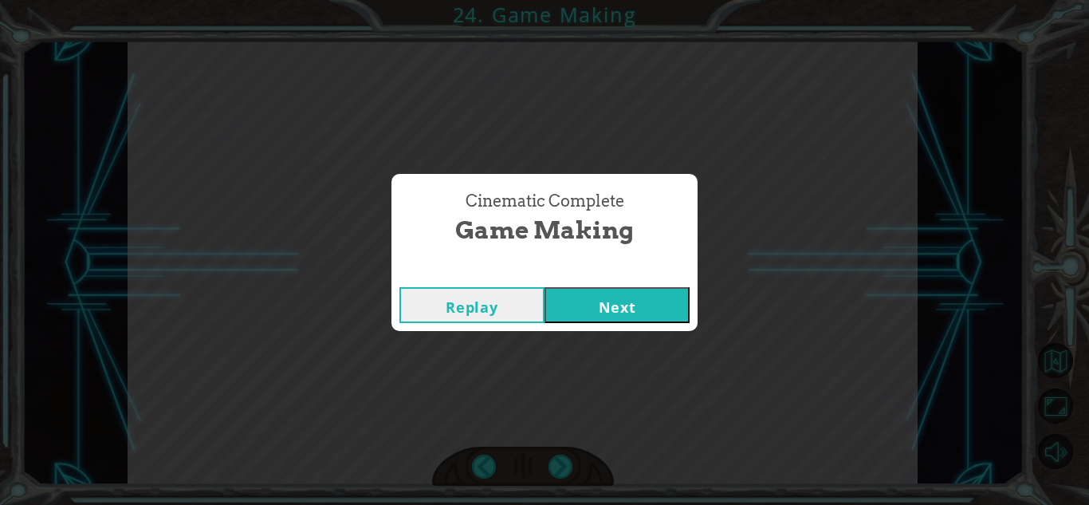
click at [638, 310] on button "Next" at bounding box center [616, 305] width 145 height 36
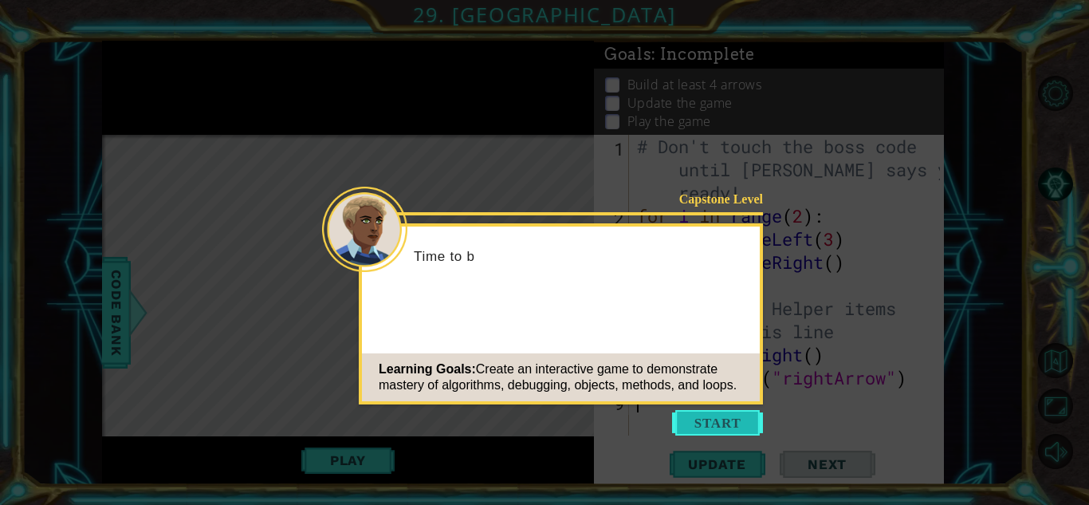
click at [701, 417] on button "Start" at bounding box center [717, 423] width 91 height 26
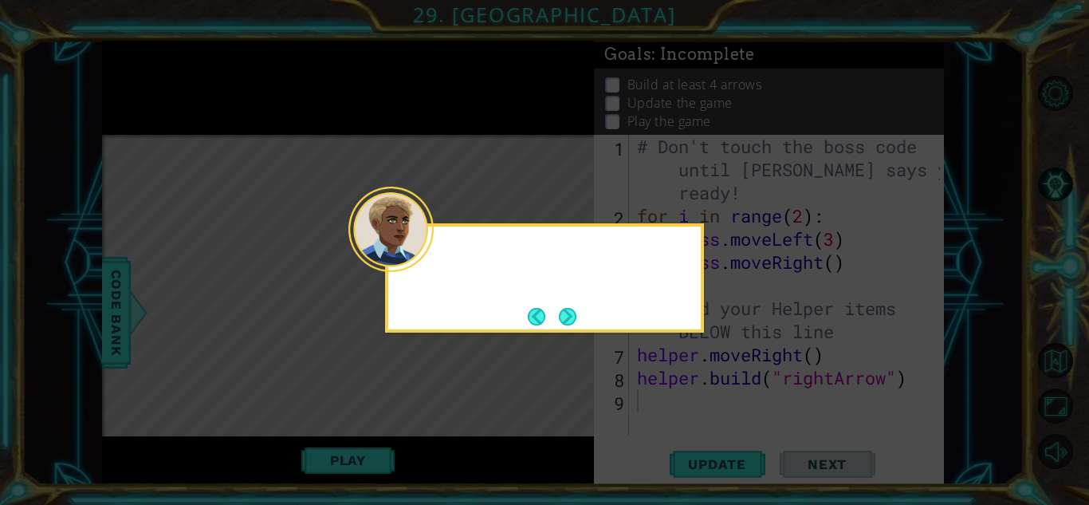
click at [536, 242] on div at bounding box center [544, 255] width 312 height 45
click at [536, 308] on button "Back" at bounding box center [543, 317] width 31 height 18
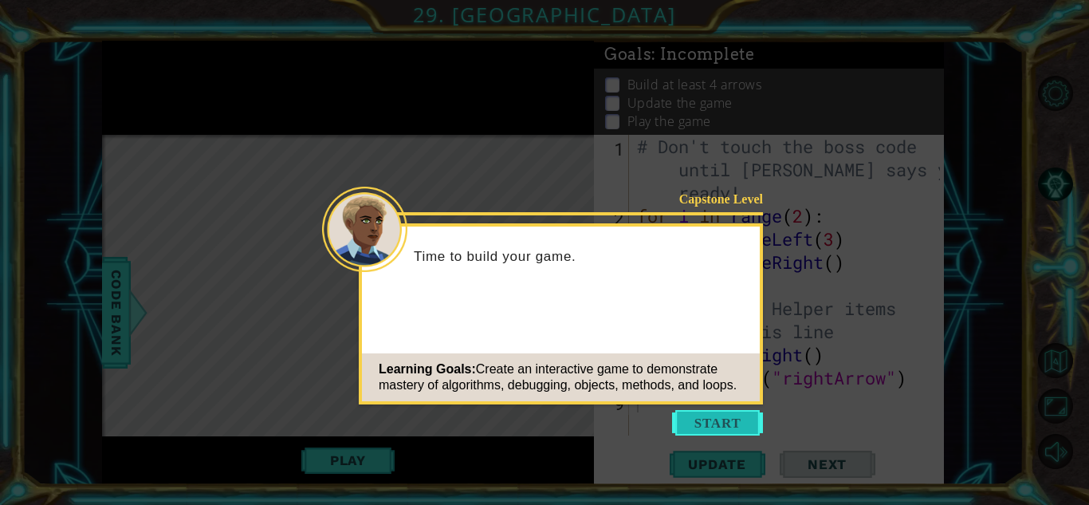
click at [701, 426] on button "Start" at bounding box center [717, 423] width 91 height 26
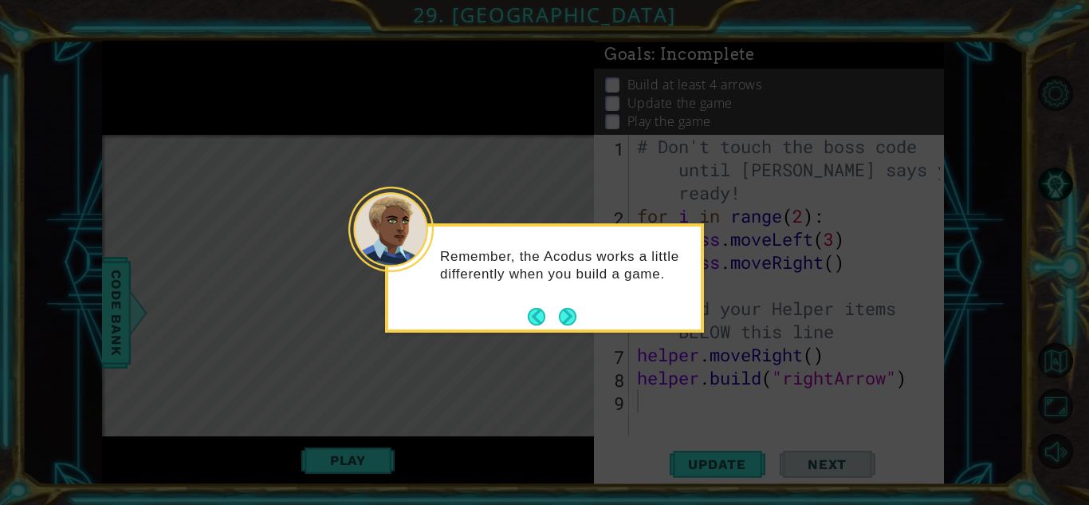
click at [543, 305] on footer at bounding box center [552, 316] width 49 height 24
click at [575, 319] on button "Next" at bounding box center [568, 317] width 18 height 18
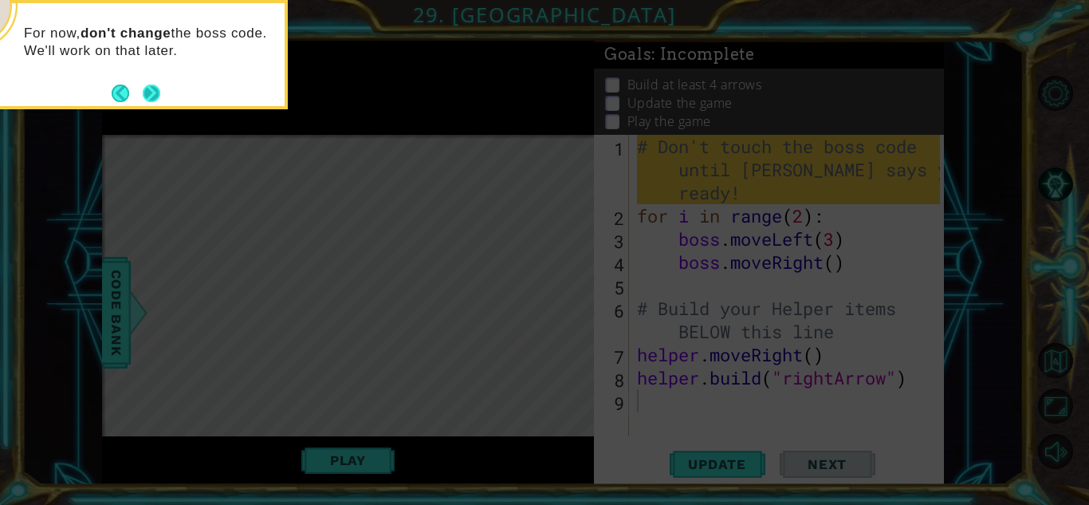
click at [150, 96] on button "Next" at bounding box center [152, 93] width 18 height 18
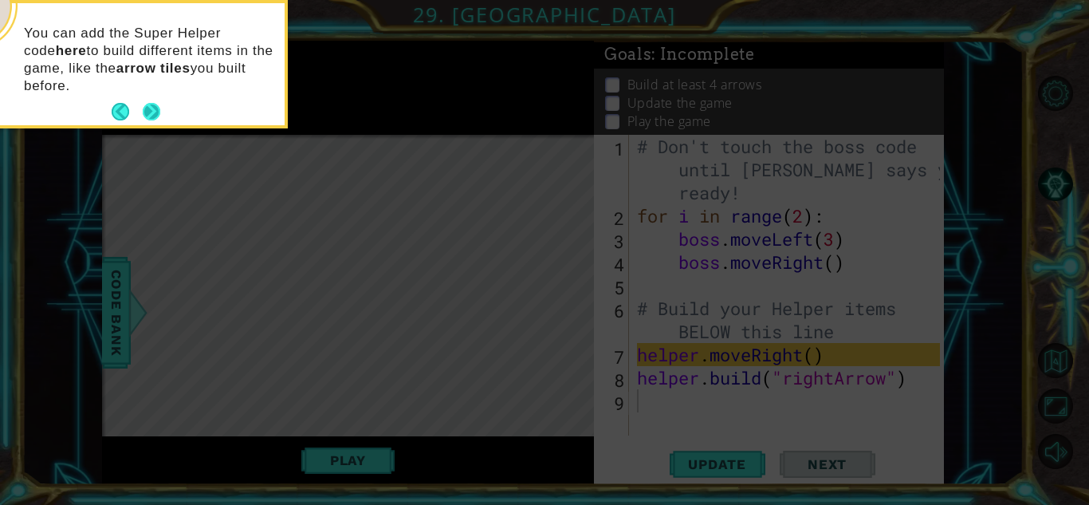
click at [153, 108] on button "Next" at bounding box center [152, 112] width 18 height 18
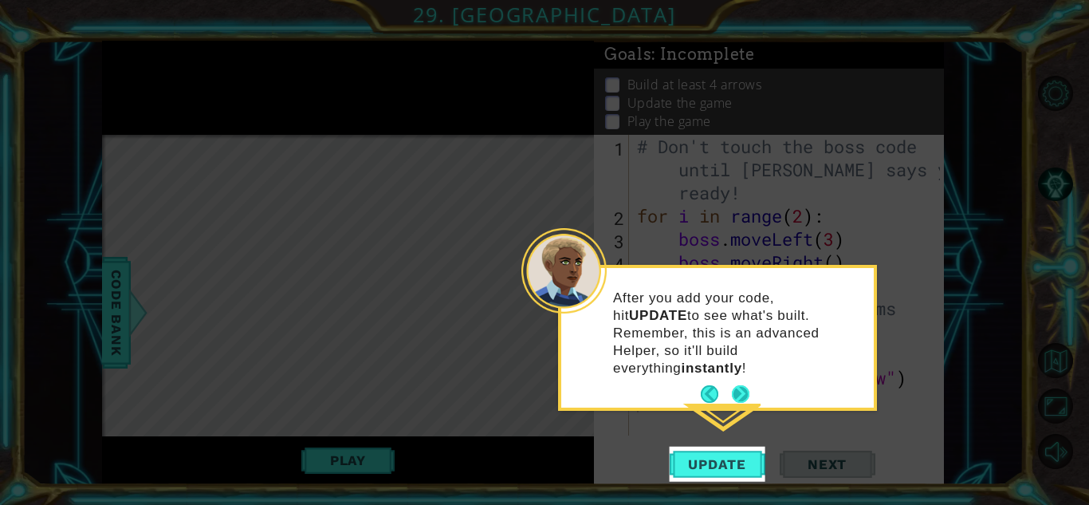
click at [744, 385] on button "Next" at bounding box center [741, 394] width 18 height 18
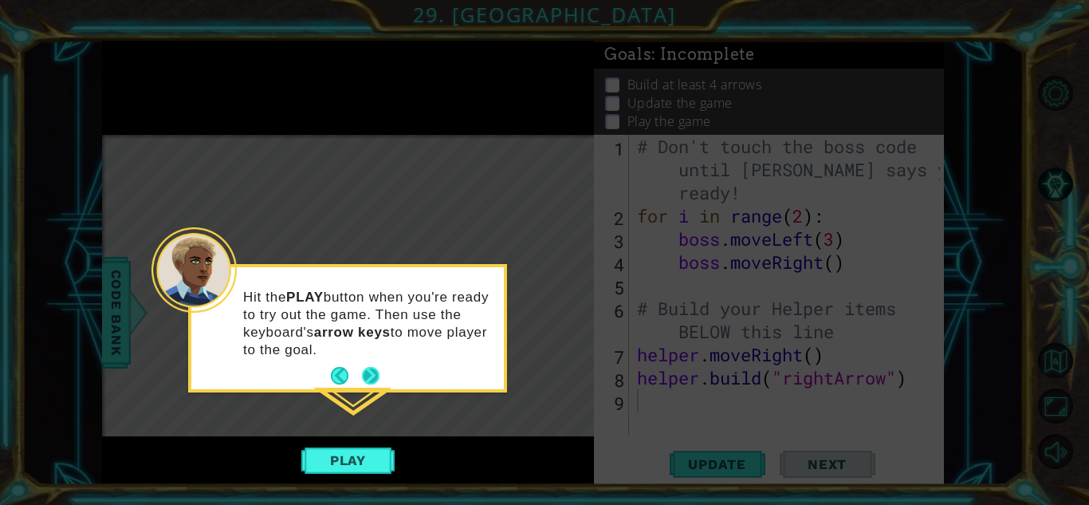
click at [365, 373] on button "Next" at bounding box center [371, 376] width 18 height 18
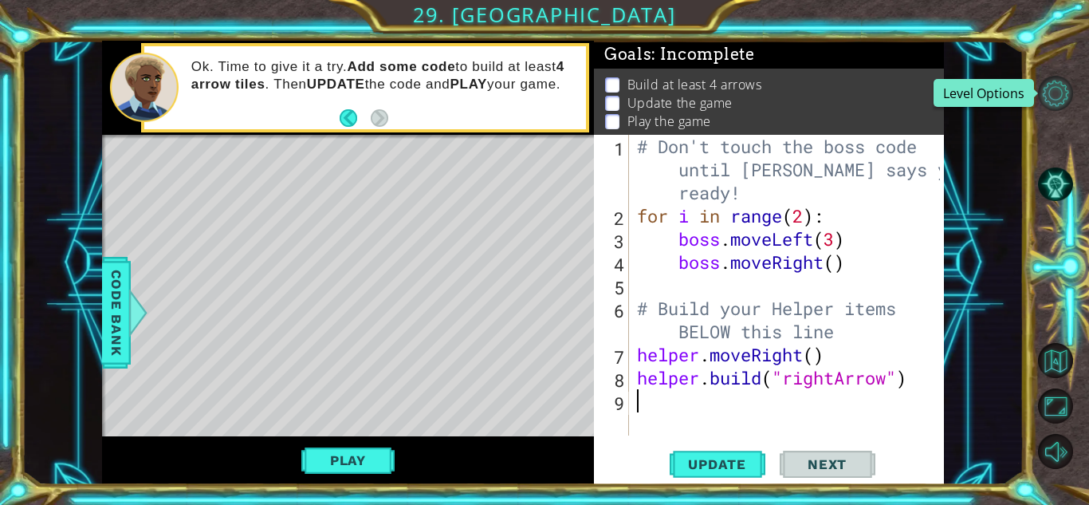
click at [1062, 85] on button "Level Options" at bounding box center [1055, 93] width 35 height 35
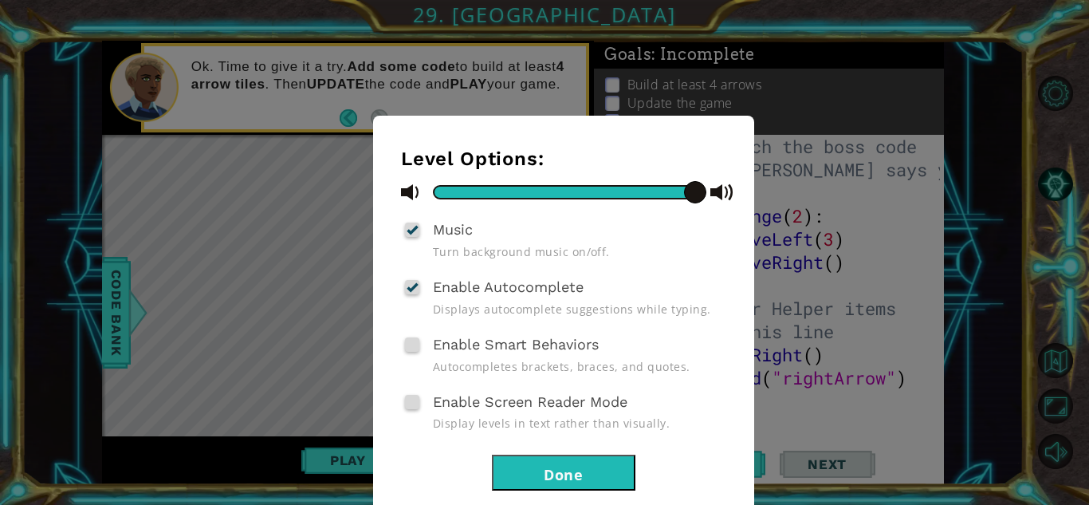
click at [553, 472] on button "Done" at bounding box center [563, 472] width 143 height 36
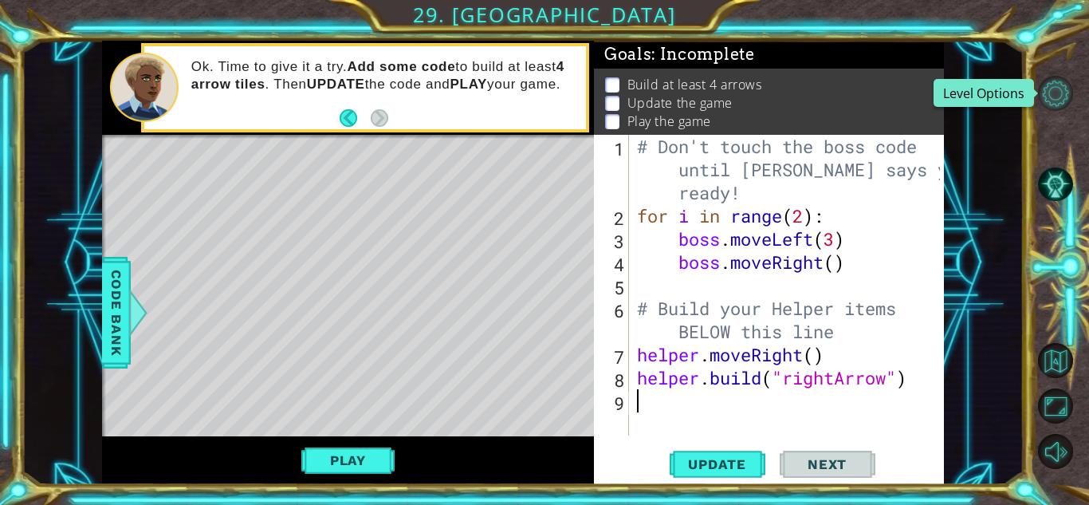
click at [1058, 96] on button "Level Options" at bounding box center [1055, 93] width 35 height 35
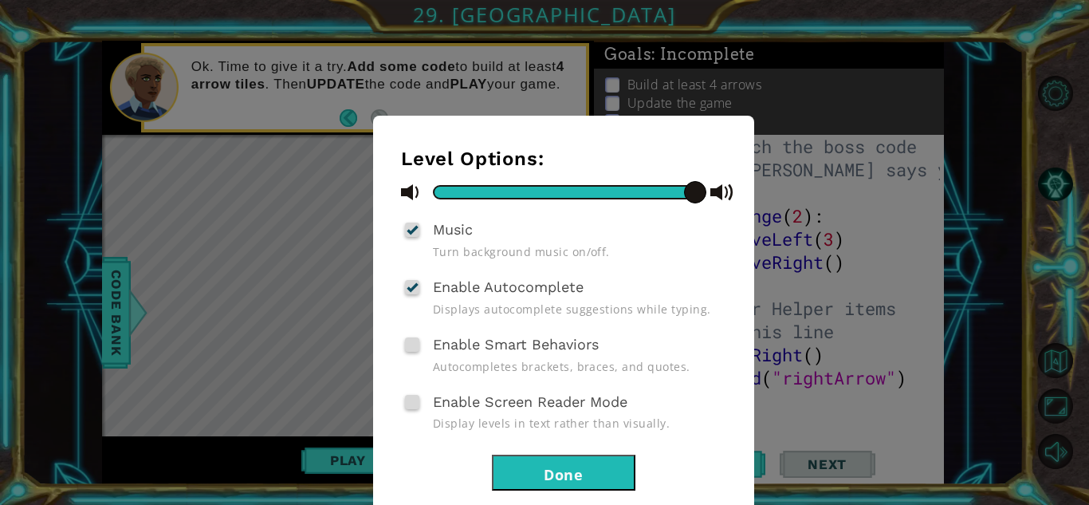
click at [568, 466] on button "Done" at bounding box center [563, 472] width 143 height 36
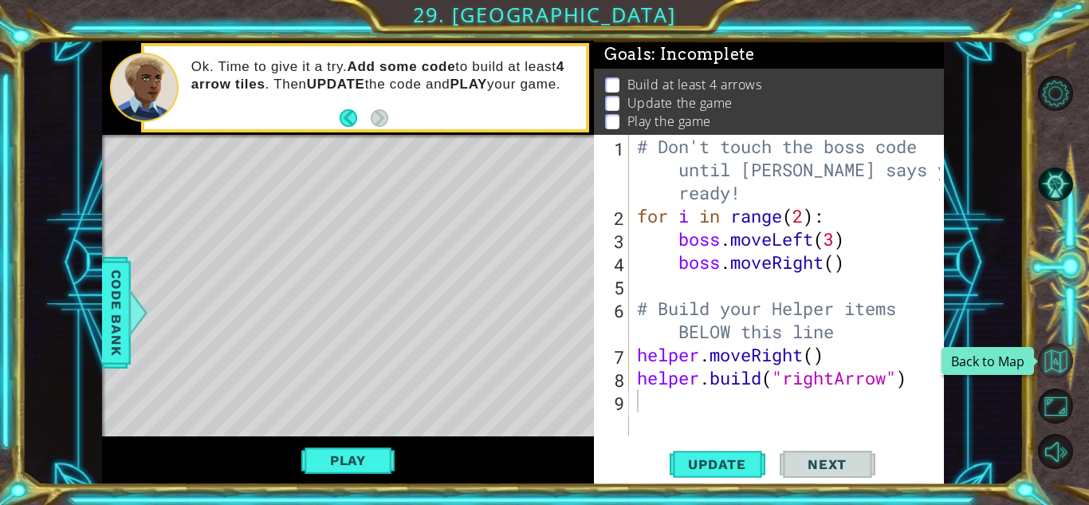
click at [1052, 368] on button "Back to Map" at bounding box center [1055, 360] width 35 height 35
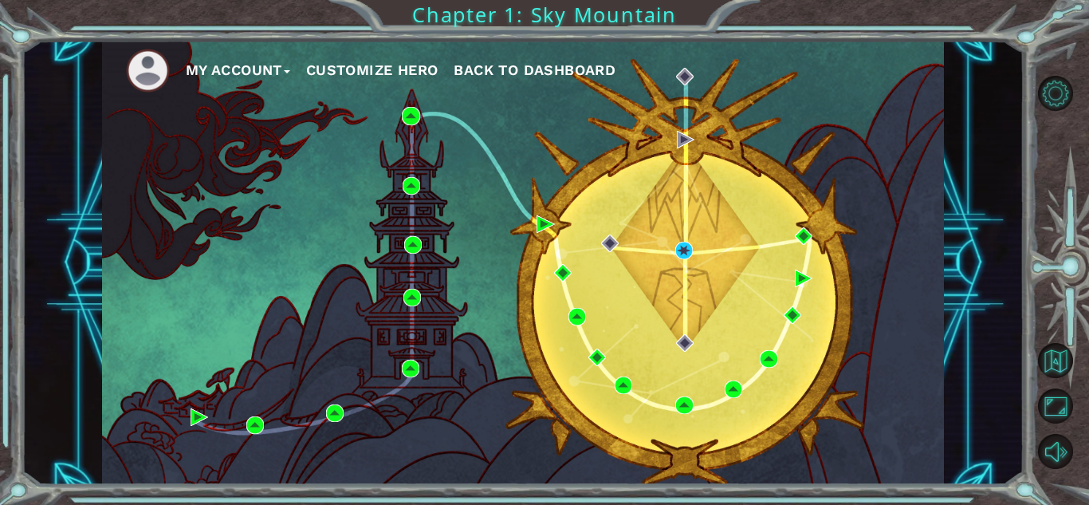
click at [241, 77] on button "My Account" at bounding box center [238, 70] width 104 height 24
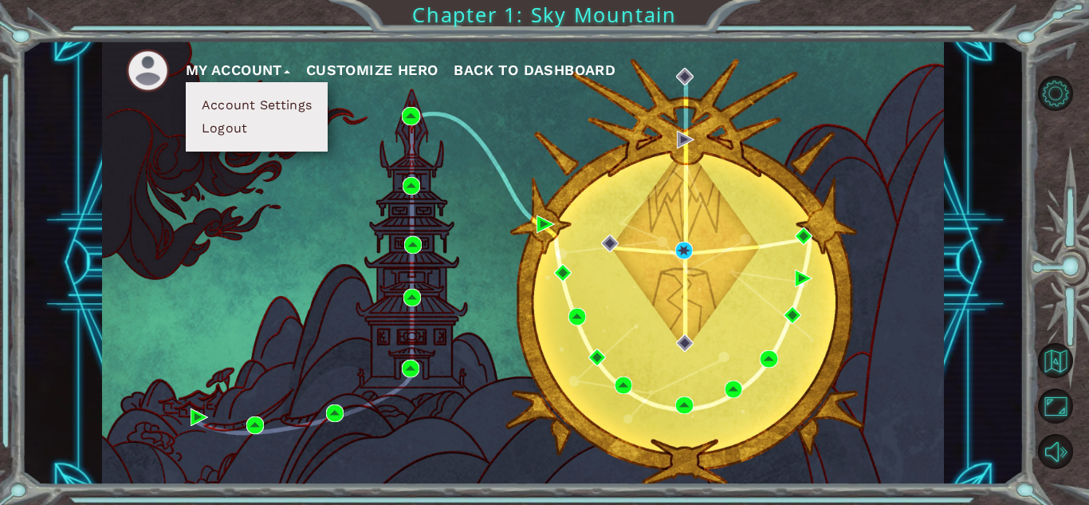
click at [223, 129] on button "Logout" at bounding box center [225, 129] width 56 height 18
